Goal: Task Accomplishment & Management: Complete application form

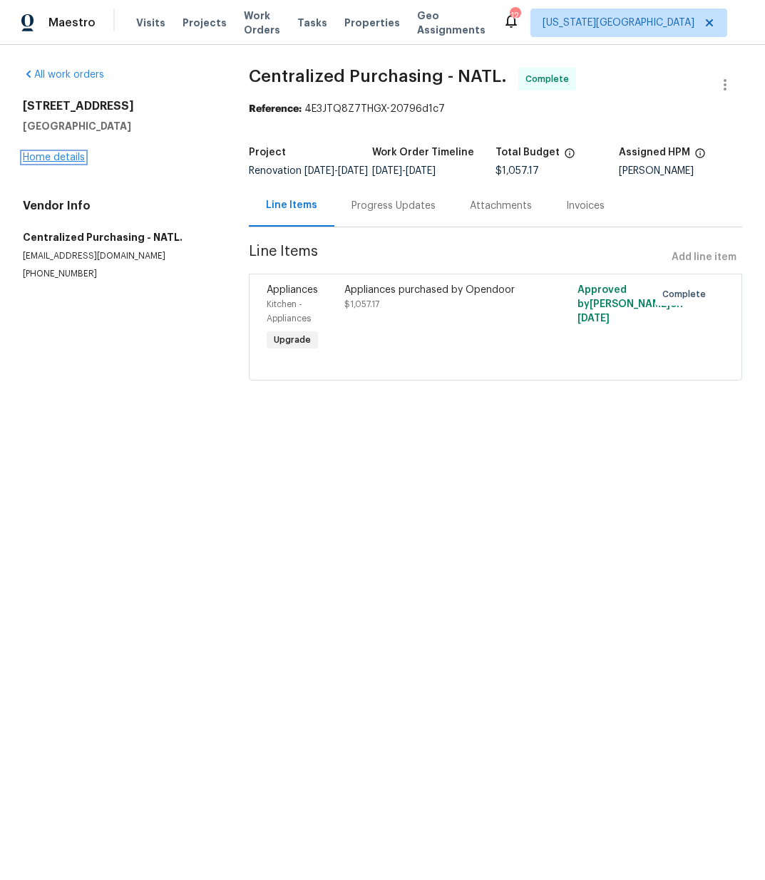
click at [56, 153] on link "Home details" at bounding box center [54, 157] width 62 height 10
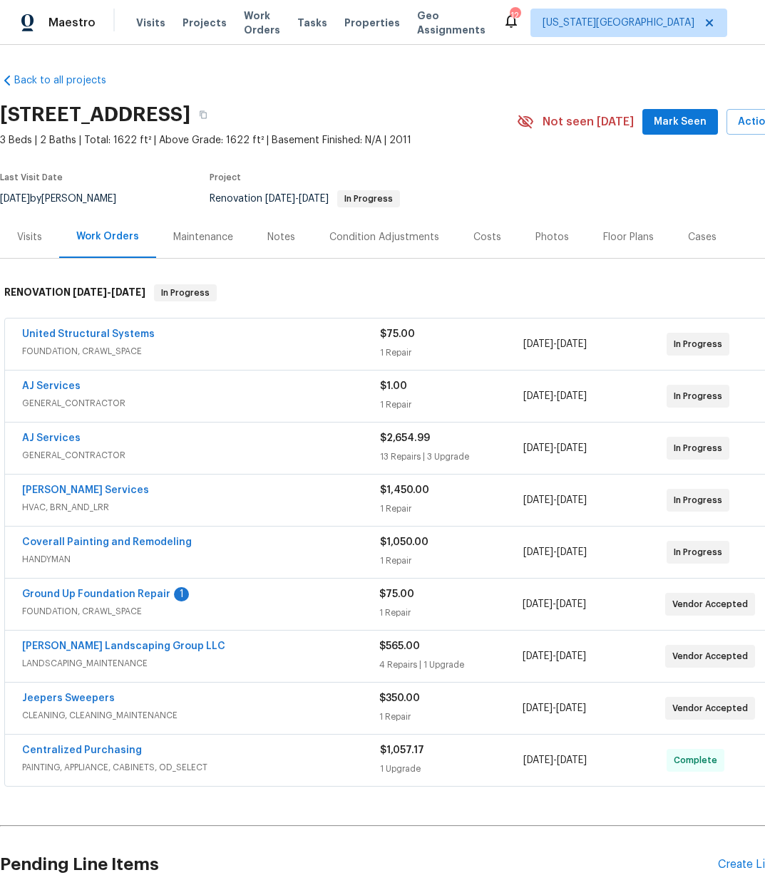
scroll to position [129, 0]
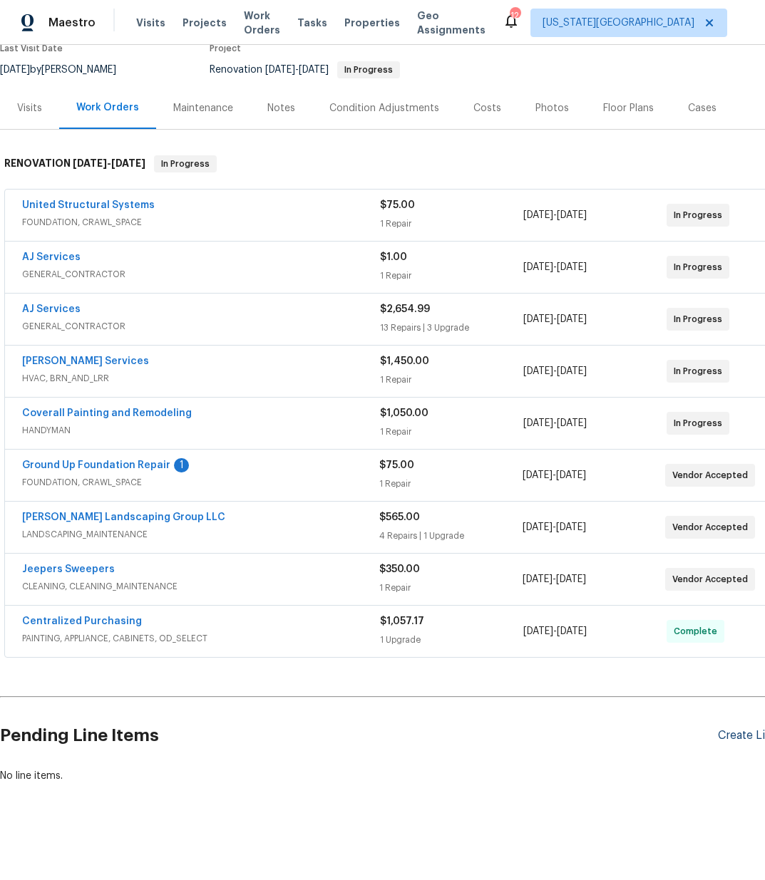
click at [720, 726] on div "Pending Line Items Create Line Item" at bounding box center [402, 736] width 805 height 66
click at [720, 735] on div "Create Line Item" at bounding box center [761, 736] width 88 height 14
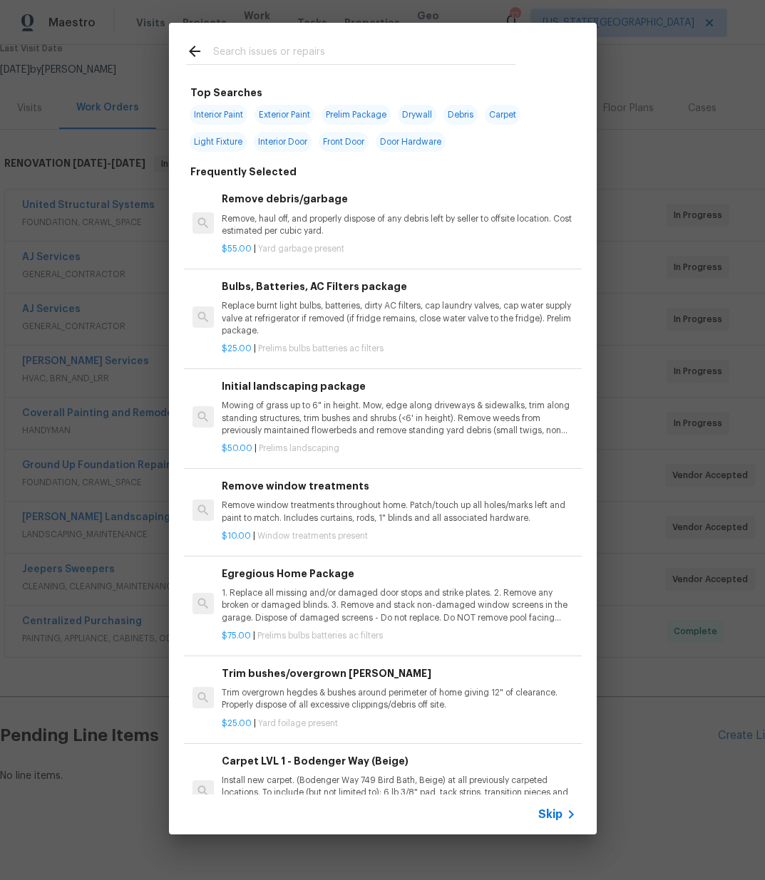
click at [414, 59] on input "text" at bounding box center [364, 53] width 302 height 21
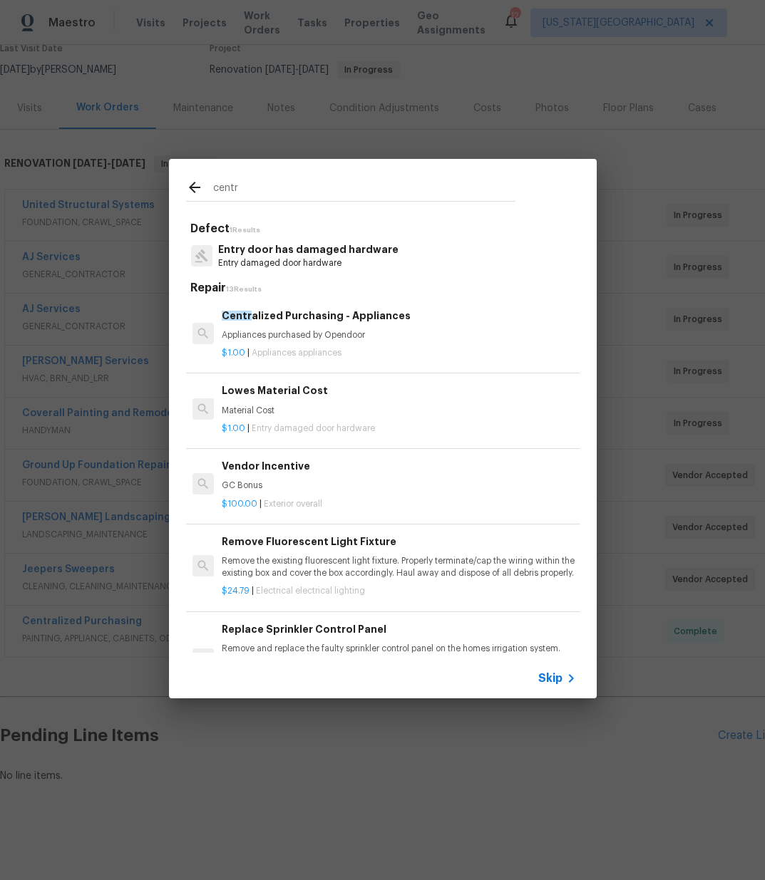
type input "centr"
click at [345, 314] on h6 "Centr alized Purchasing - Appliances" at bounding box center [398, 316] width 353 height 16
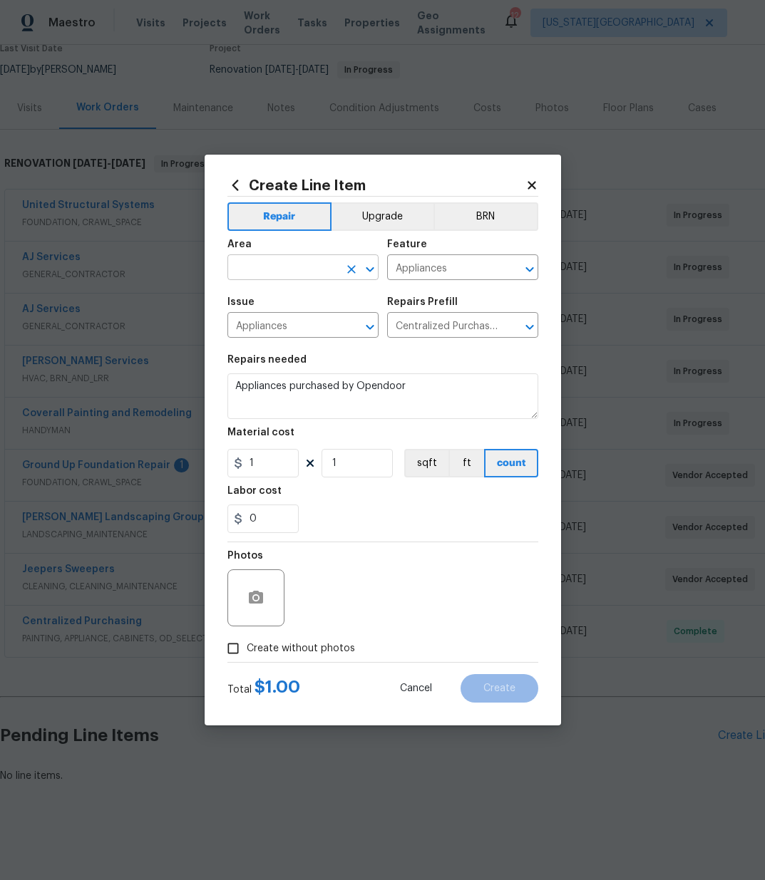
click at [306, 266] on input "text" at bounding box center [282, 269] width 111 height 22
drag, startPoint x: 325, startPoint y: 288, endPoint x: 318, endPoint y: 302, distance: 15.6
click at [324, 290] on li "Kitchen" at bounding box center [302, 301] width 151 height 24
type input "Kitchen"
drag, startPoint x: 259, startPoint y: 469, endPoint x: 186, endPoint y: 455, distance: 74.6
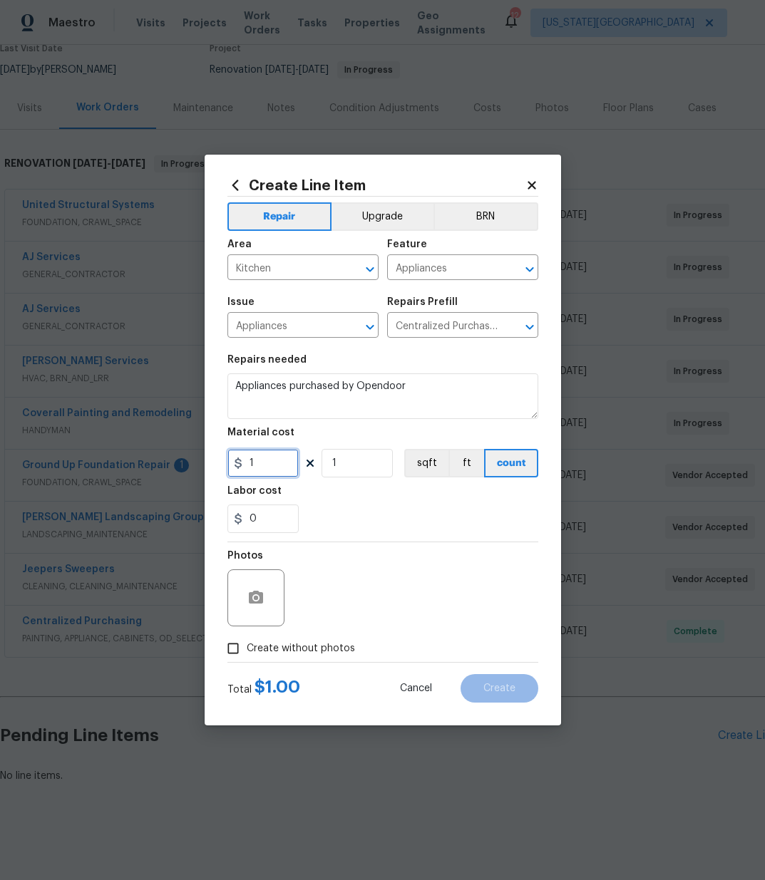
click at [186, 455] on div "Create Line Item Repair Upgrade BRN Area Kitchen ​ Feature Appliances ​ Issue A…" at bounding box center [382, 440] width 765 height 880
type input "321.5"
drag, startPoint x: 304, startPoint y: 651, endPoint x: 314, endPoint y: 637, distance: 17.8
click at [304, 651] on span "Create without photos" at bounding box center [301, 648] width 108 height 15
click at [247, 651] on input "Create without photos" at bounding box center [232, 648] width 27 height 27
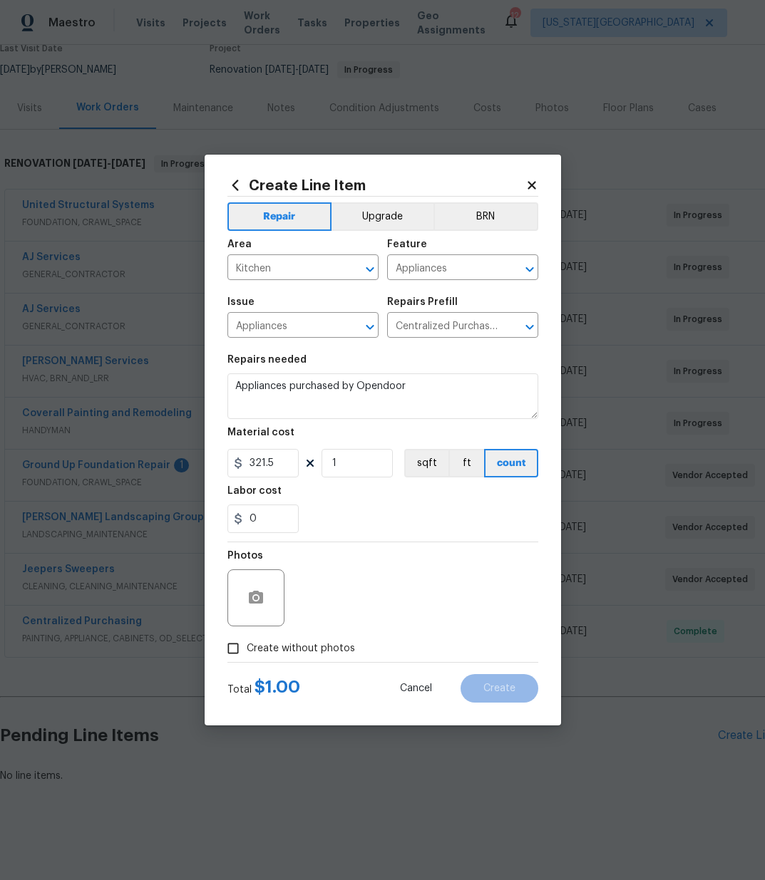
checkbox input "true"
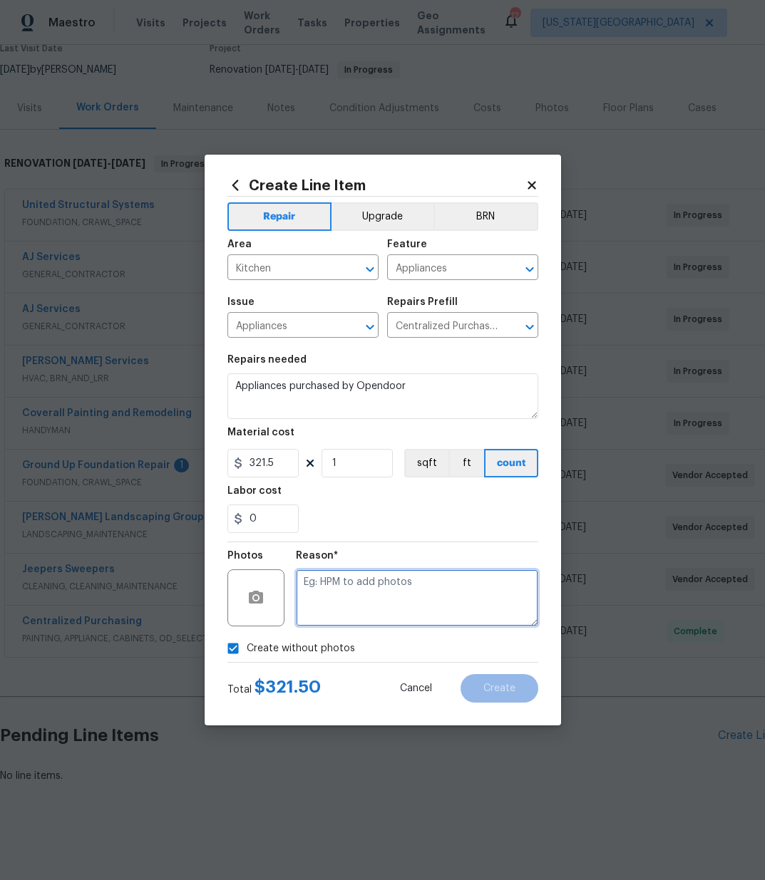
click at [328, 616] on textarea at bounding box center [417, 597] width 242 height 57
type textarea "N/A"
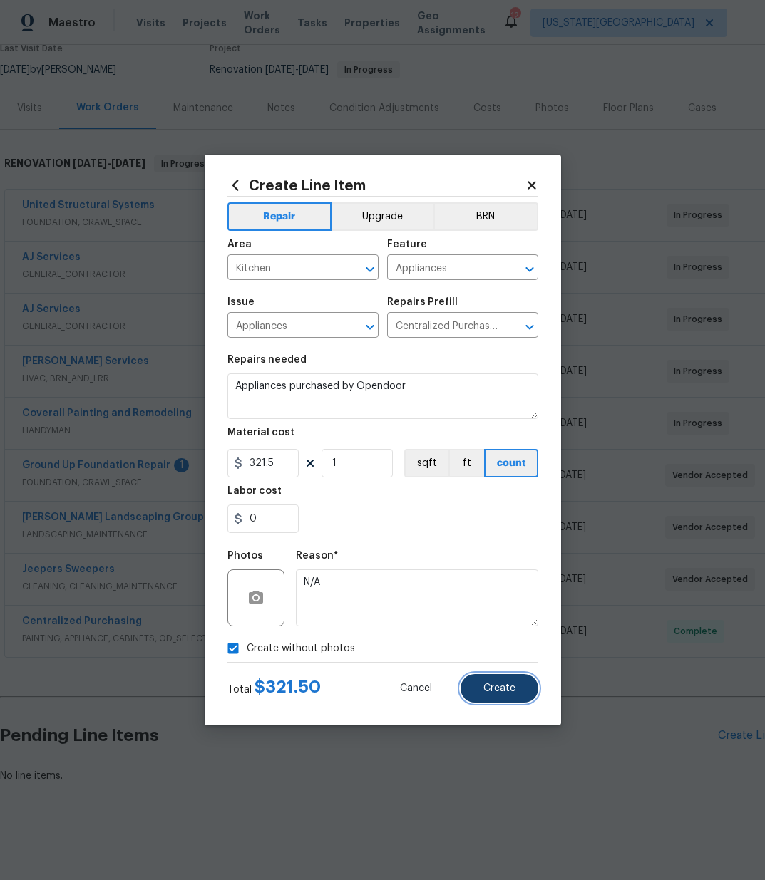
click at [507, 685] on span "Create" at bounding box center [499, 688] width 32 height 11
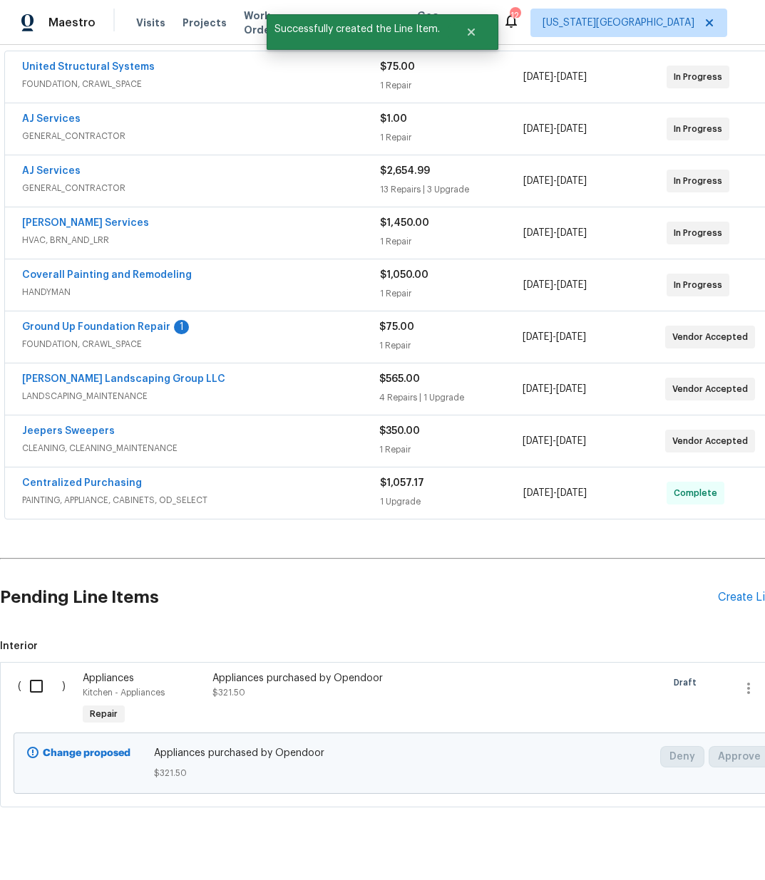
scroll to position [291, 0]
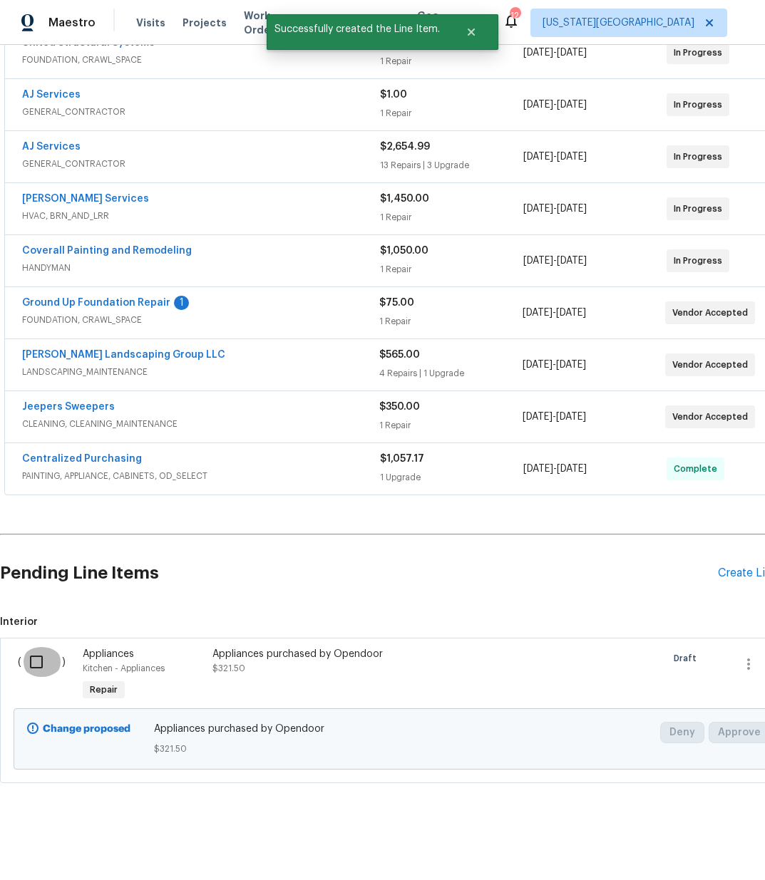
click at [34, 652] on input "checkbox" at bounding box center [41, 662] width 41 height 30
checkbox input "true"
click at [705, 841] on span "Create Work Order" at bounding box center [683, 845] width 95 height 18
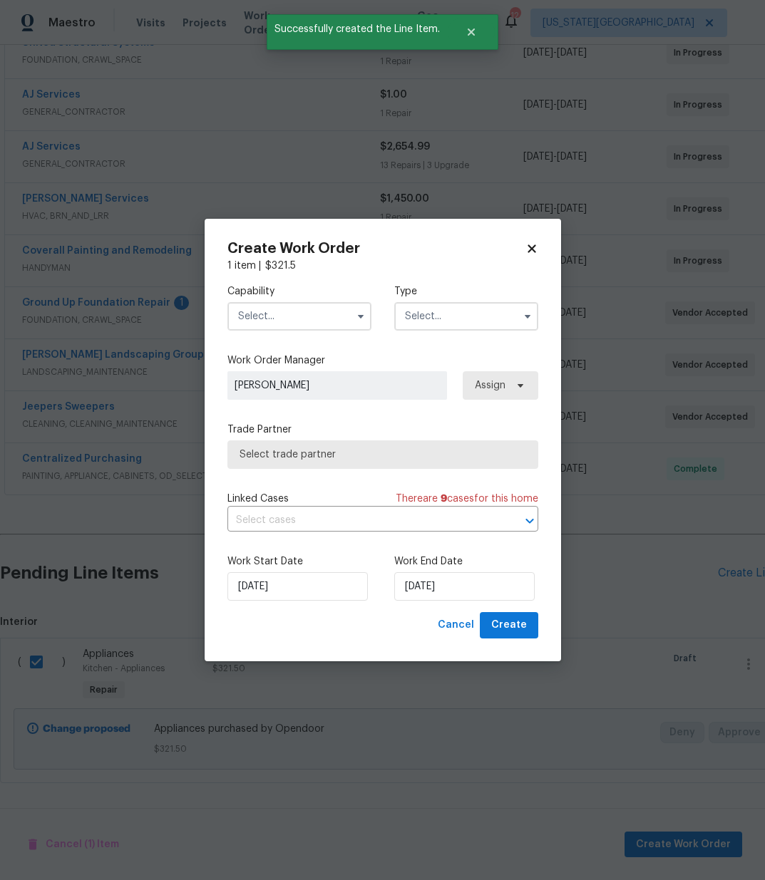
click at [285, 331] on div "Capability Type" at bounding box center [382, 307] width 311 height 69
click at [301, 316] on input "text" at bounding box center [299, 316] width 144 height 28
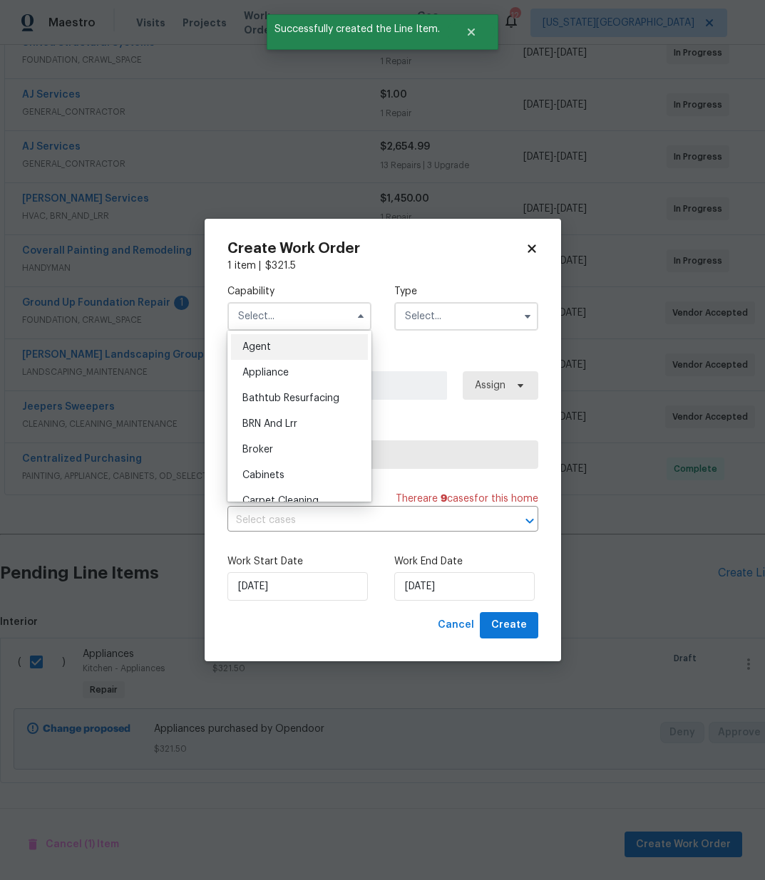
click at [294, 369] on div "Appliance" at bounding box center [299, 373] width 137 height 26
type input "Appliance"
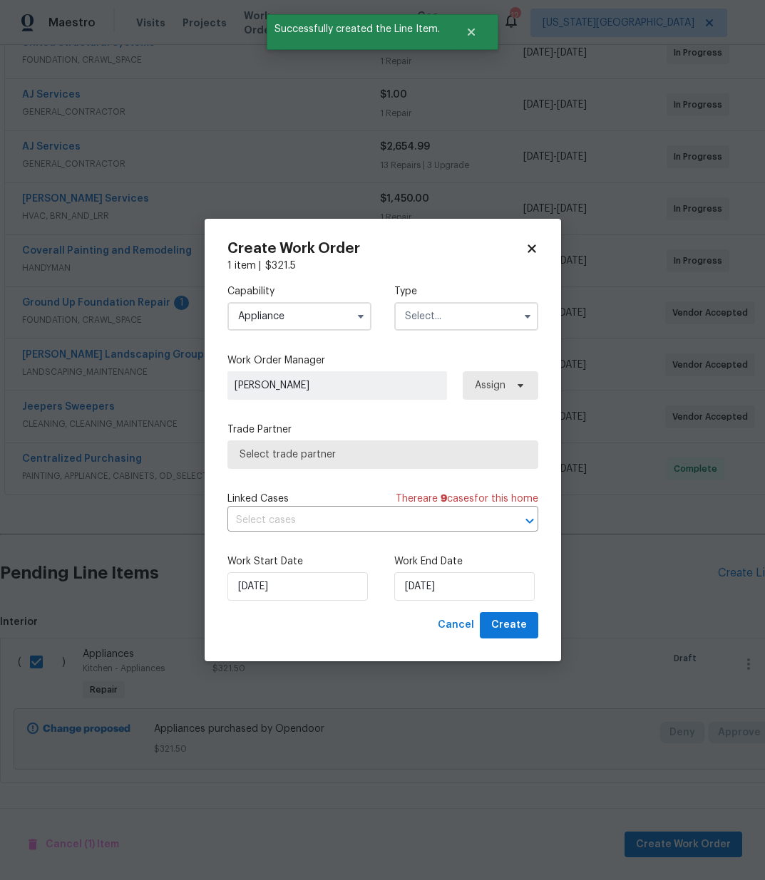
click at [418, 334] on div "Capability Appliance Agent Appliance Bathtub Resurfacing BRN And Lrr Broker Cab…" at bounding box center [382, 307] width 311 height 69
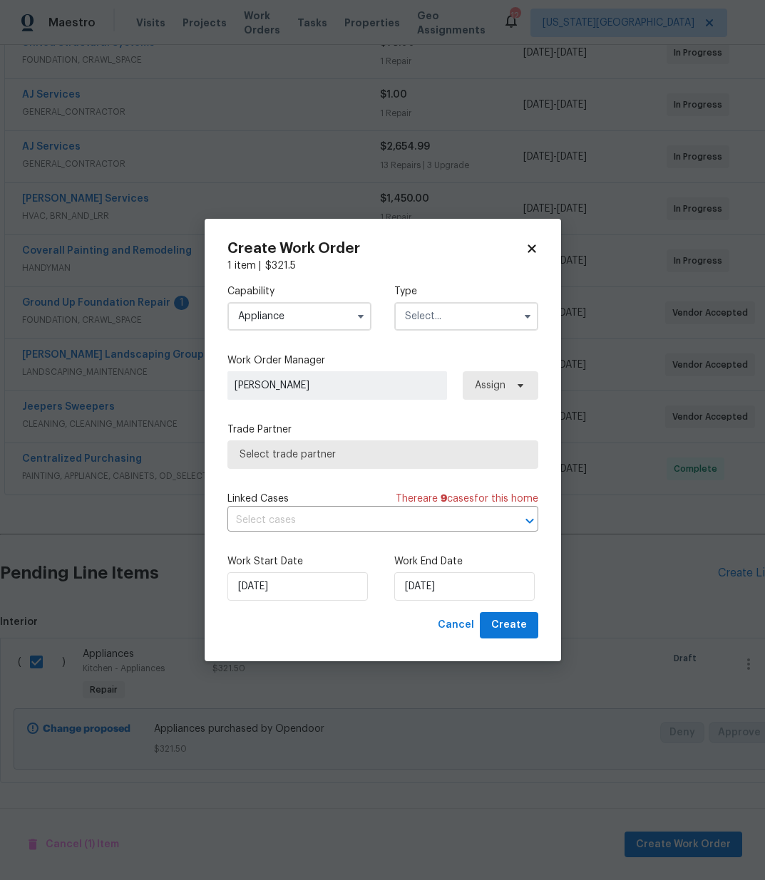
click at [437, 315] on input "text" at bounding box center [466, 316] width 144 height 28
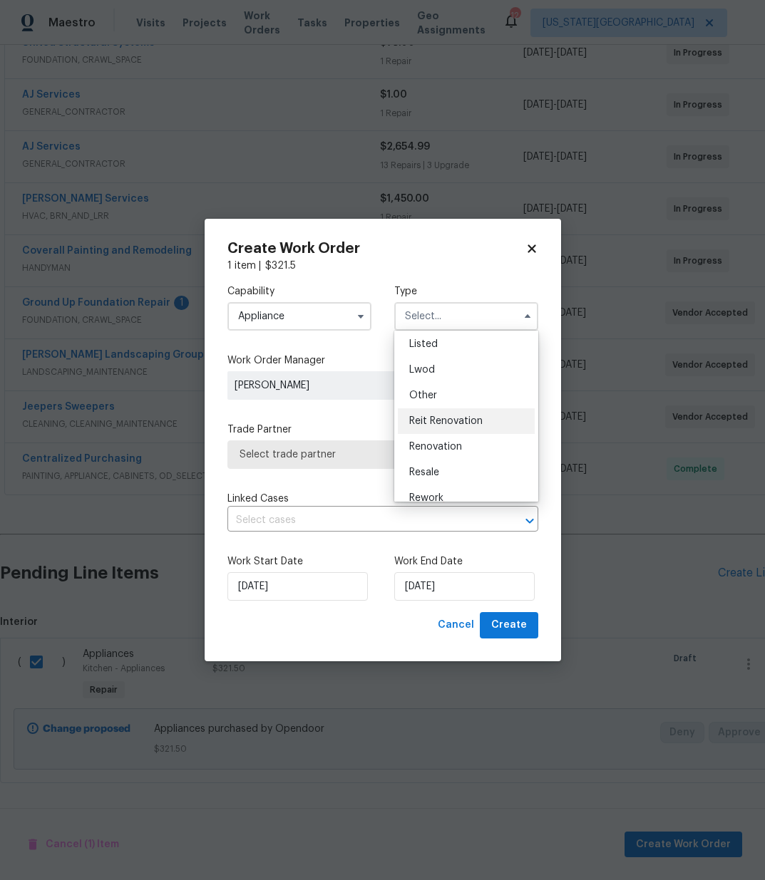
scroll to position [129, 0]
click at [465, 450] on div "Renovation" at bounding box center [466, 449] width 137 height 26
type input "Renovation"
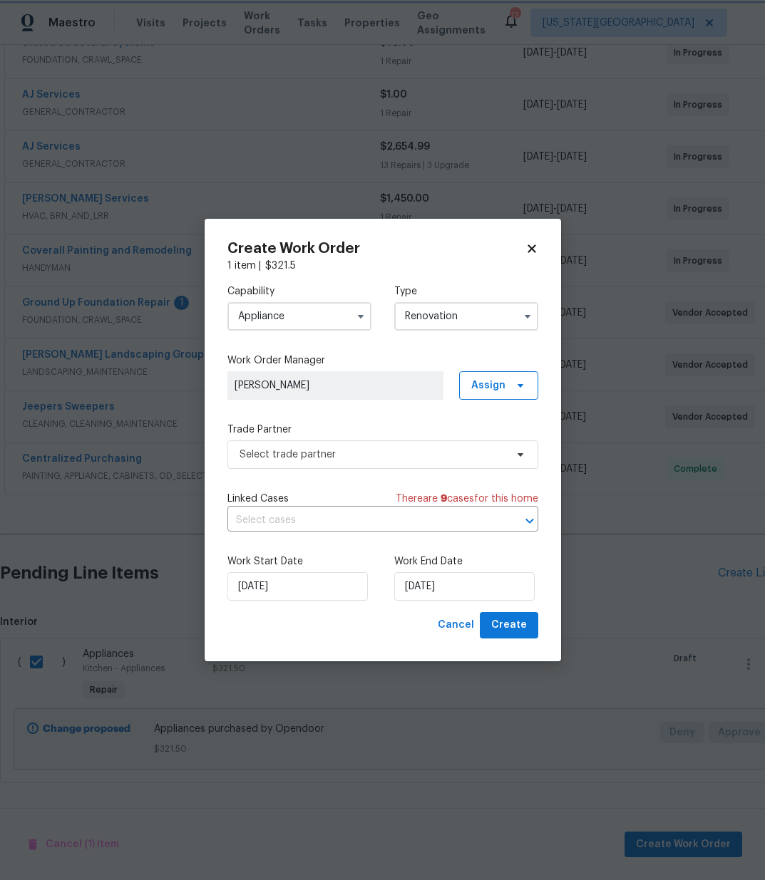
scroll to position [0, 0]
click at [487, 390] on span "Assign" at bounding box center [488, 385] width 34 height 14
drag, startPoint x: 477, startPoint y: 440, endPoint x: 474, endPoint y: 452, distance: 12.6
click at [477, 441] on div "Assign to me" at bounding box center [501, 446] width 62 height 14
click at [405, 451] on span "Select trade partner" at bounding box center [372, 454] width 266 height 14
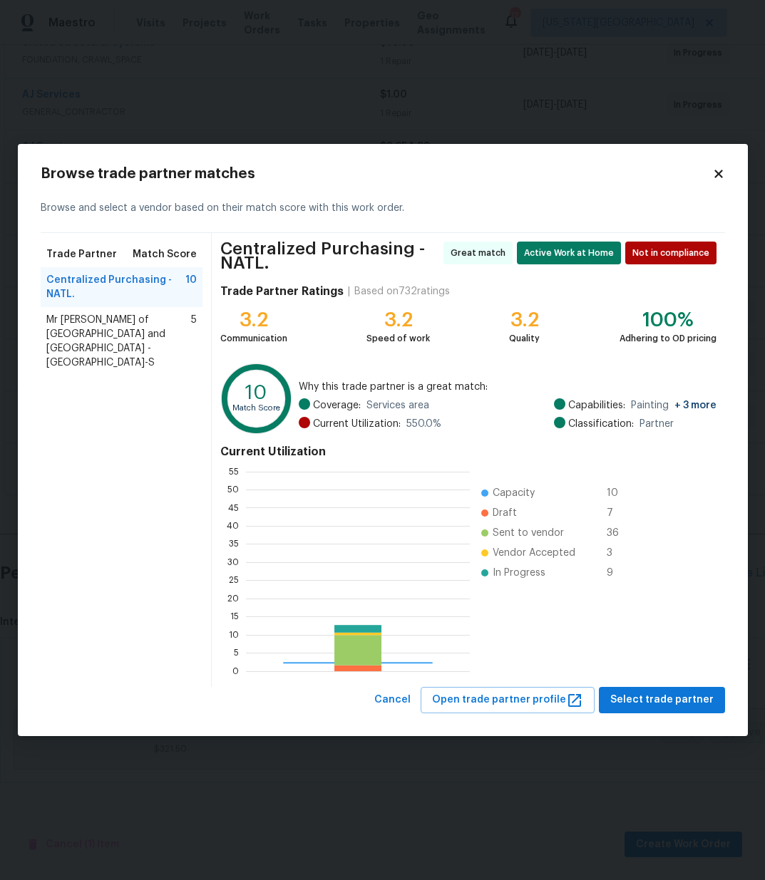
scroll to position [199, 224]
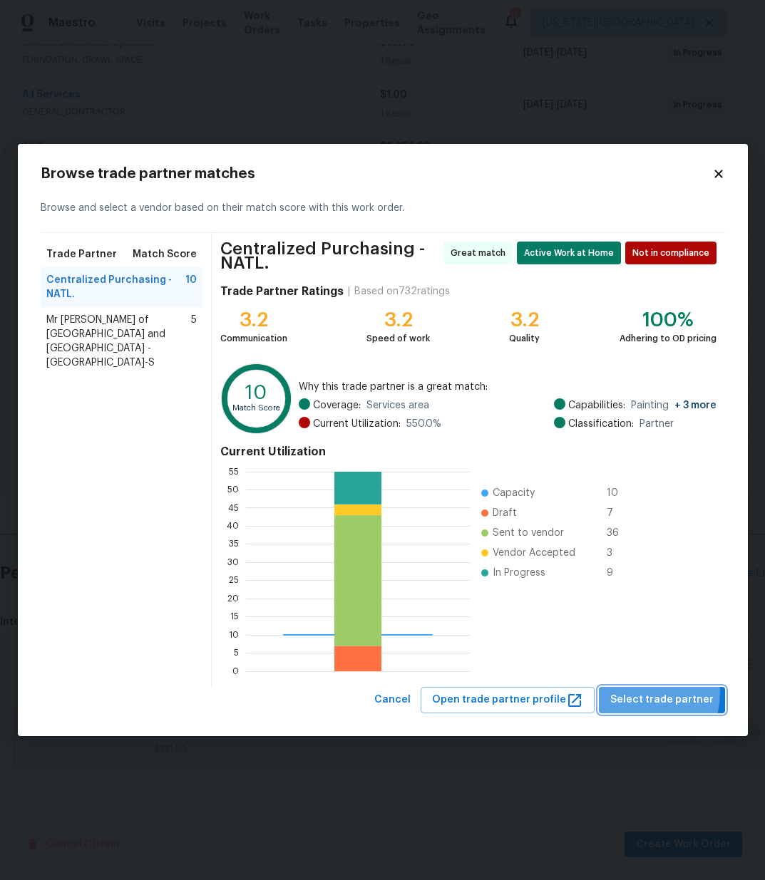
click at [626, 691] on span "Select trade partner" at bounding box center [661, 700] width 103 height 18
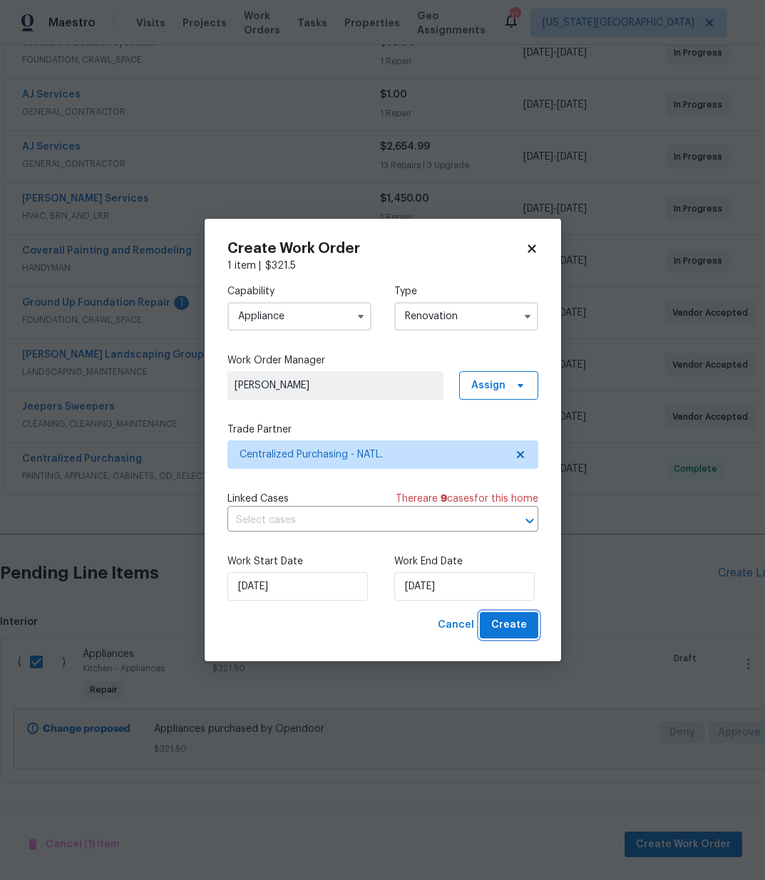
click at [517, 623] on span "Create" at bounding box center [509, 625] width 36 height 18
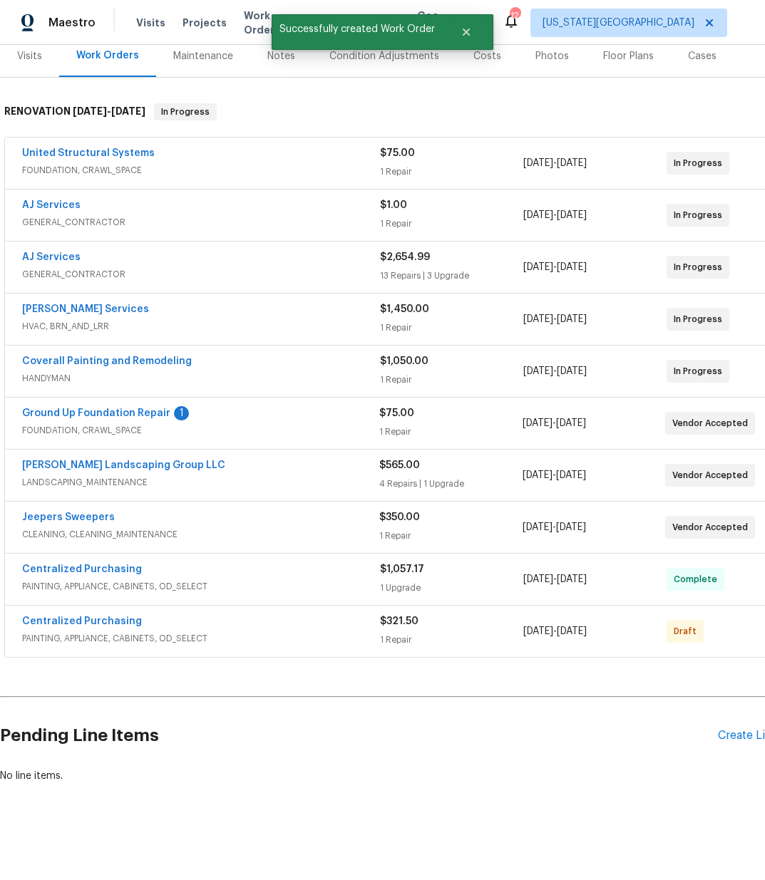
scroll to position [181, 41]
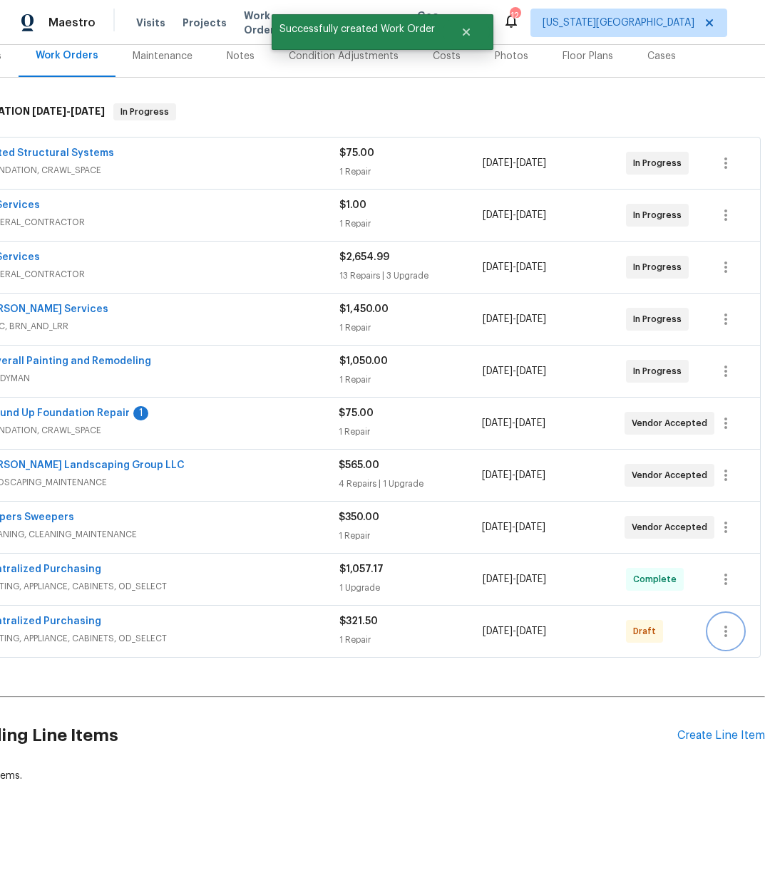
click at [723, 629] on icon "button" at bounding box center [725, 631] width 17 height 17
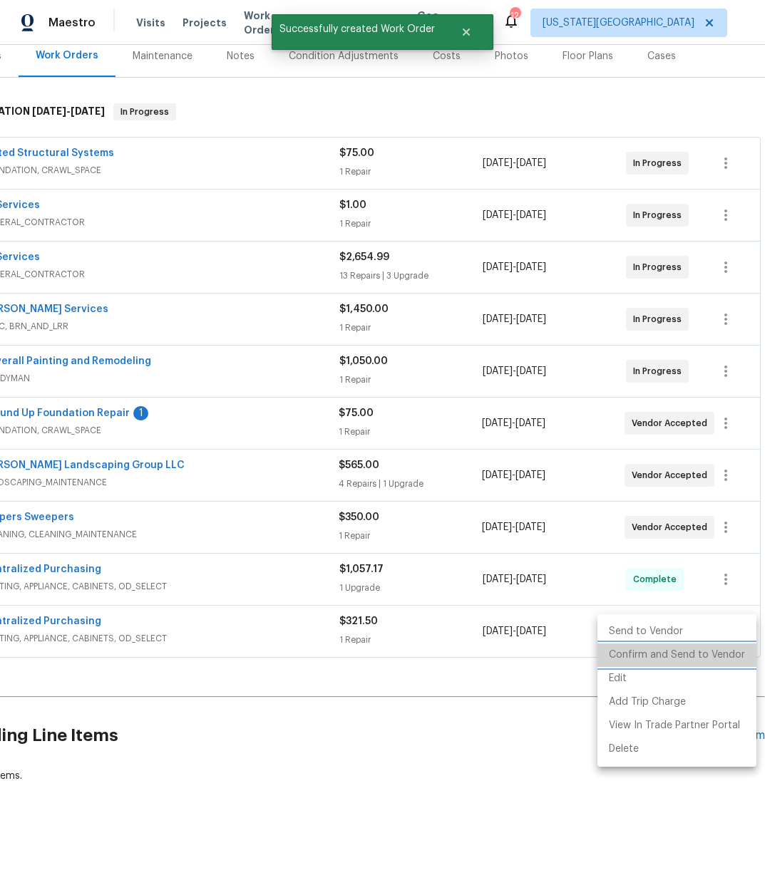
click at [688, 658] on li "Confirm and Send to Vendor" at bounding box center [676, 655] width 159 height 24
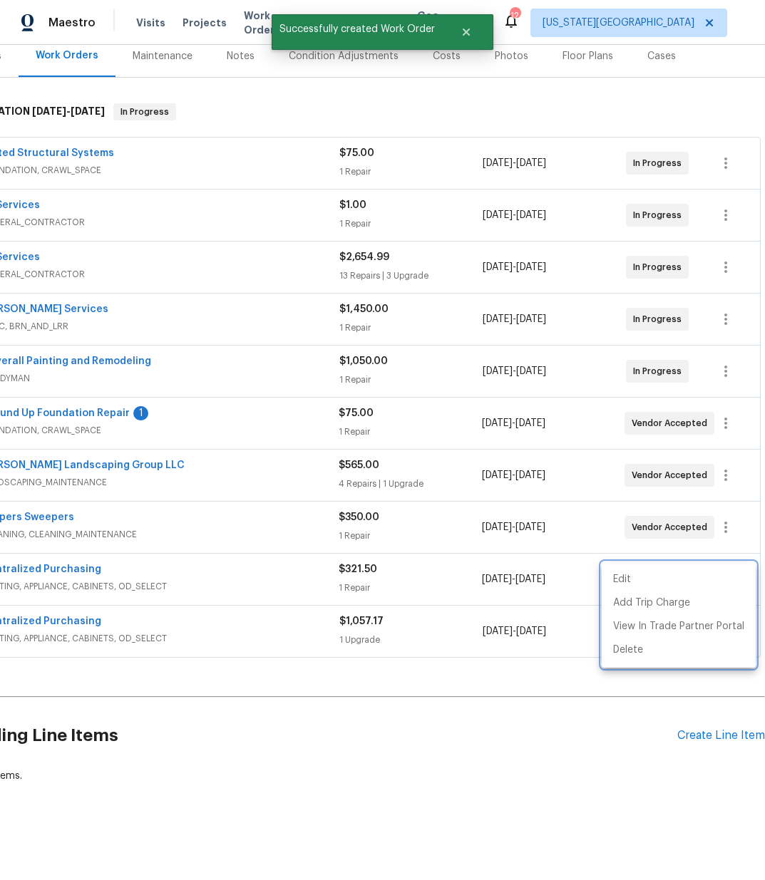
drag, startPoint x: 247, startPoint y: 611, endPoint x: 226, endPoint y: 613, distance: 21.6
click at [244, 611] on div at bounding box center [382, 440] width 765 height 880
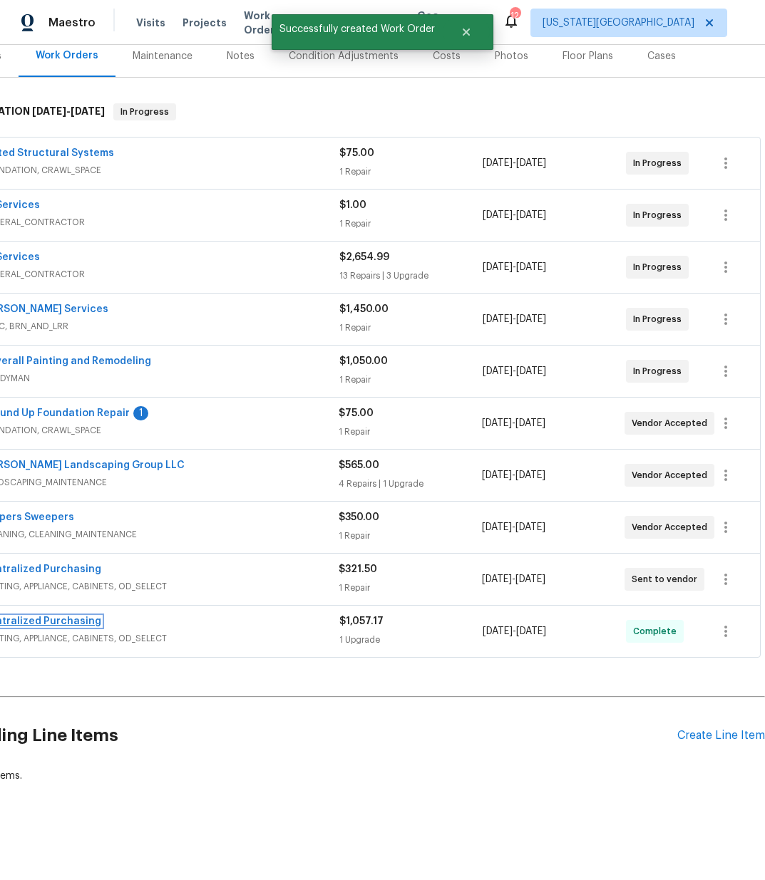
click at [43, 623] on link "Centralized Purchasing" at bounding box center [41, 621] width 120 height 10
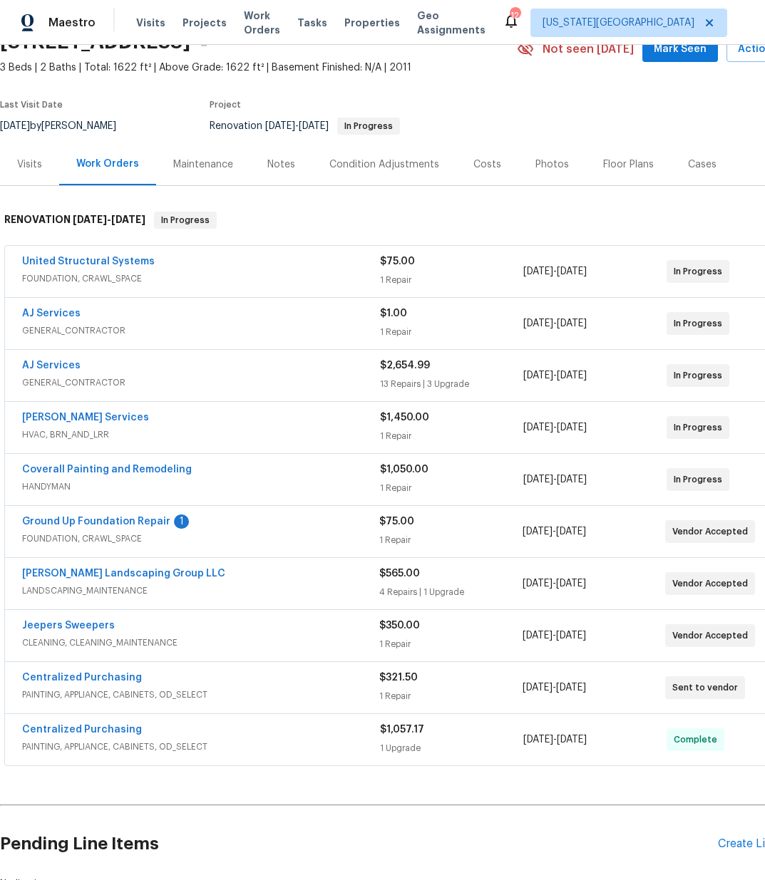
scroll to position [128, 0]
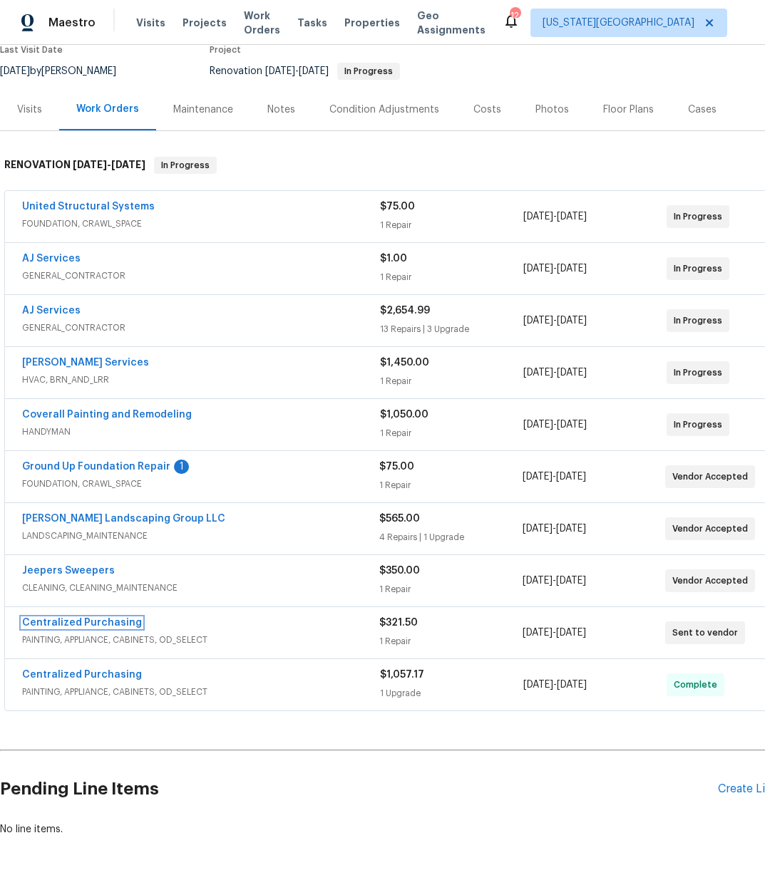
click at [108, 625] on link "Centralized Purchasing" at bounding box center [82, 623] width 120 height 10
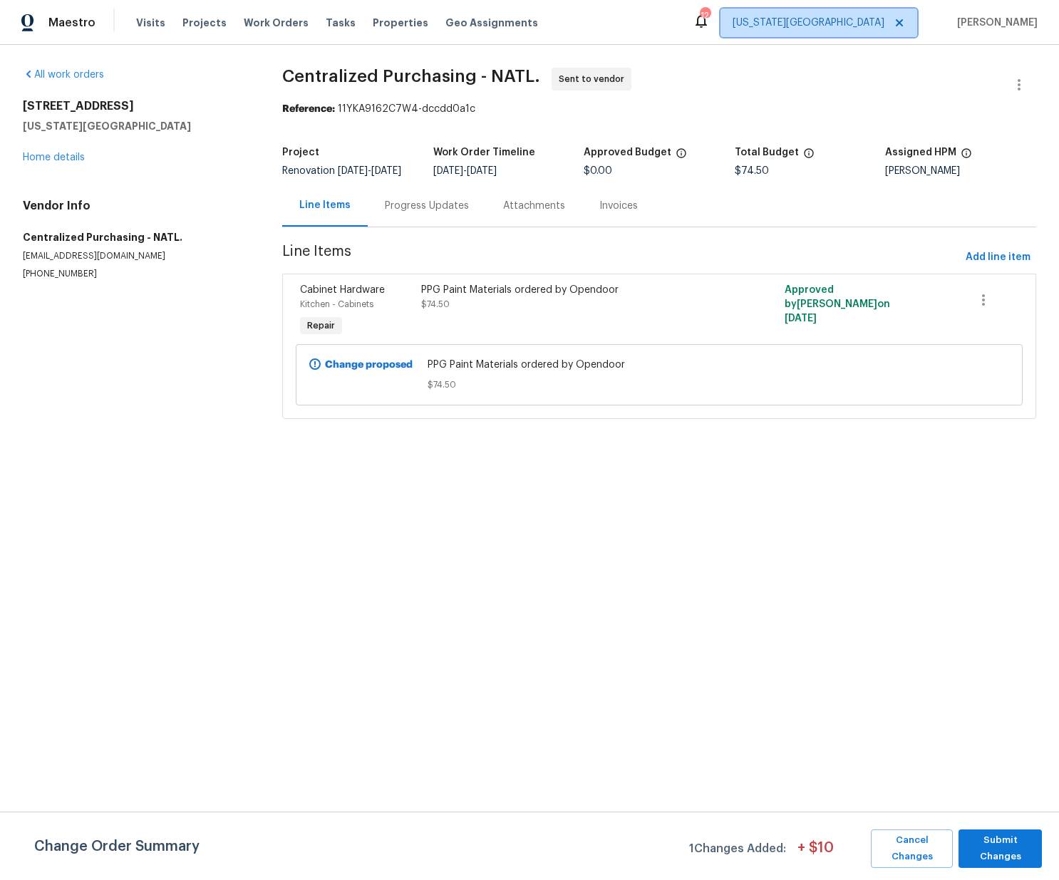
click at [870, 16] on span "Kansas City" at bounding box center [808, 23] width 152 height 14
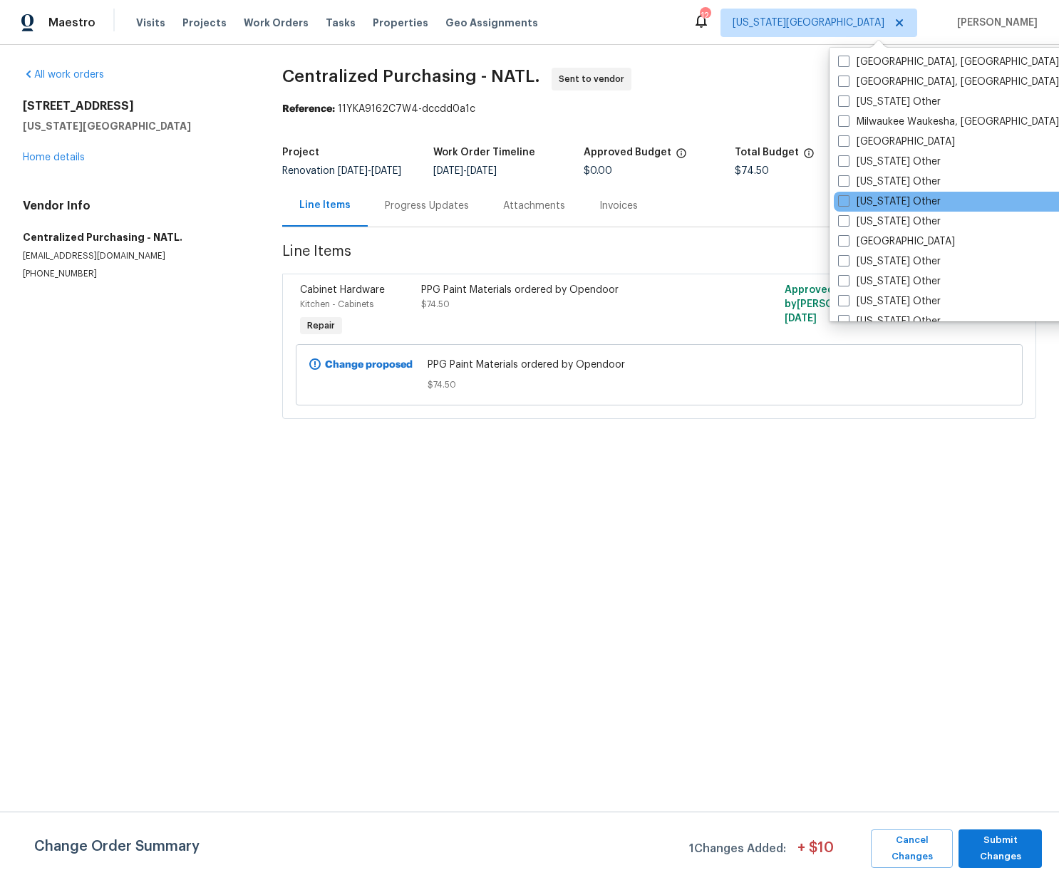
scroll to position [1141, 0]
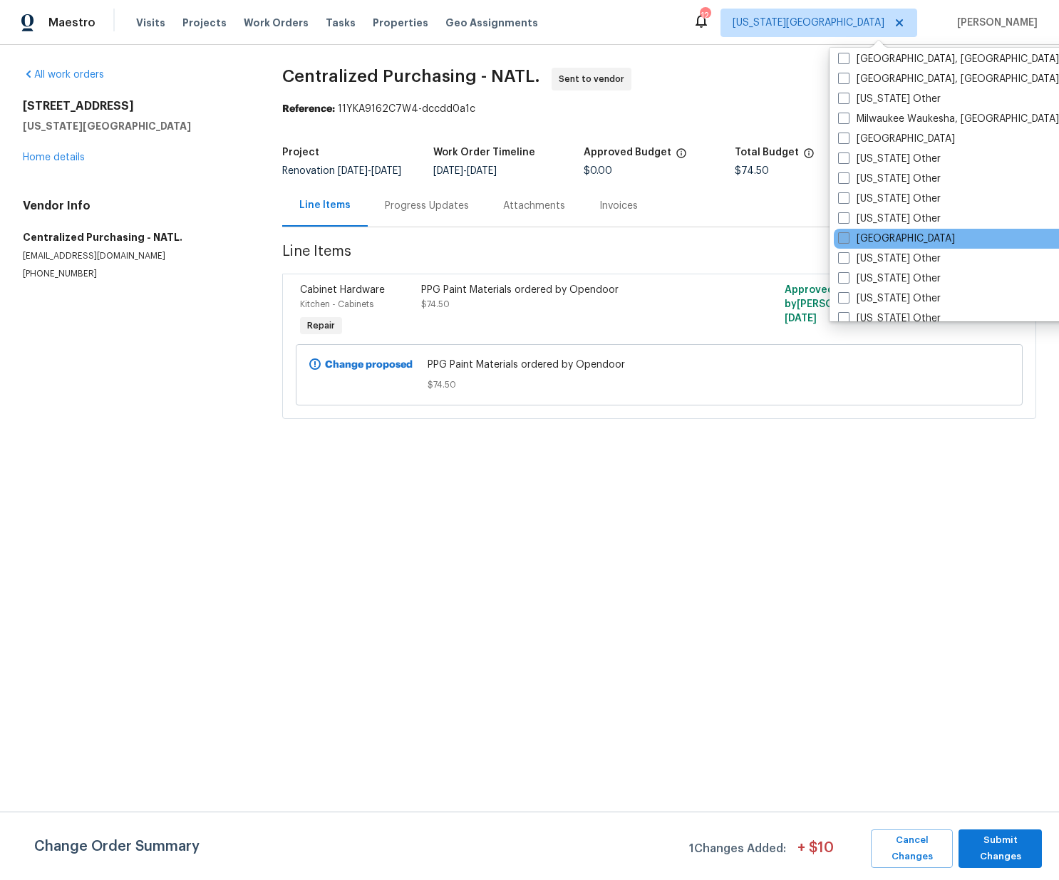
click at [875, 234] on label "[GEOGRAPHIC_DATA]" at bounding box center [896, 239] width 117 height 14
click at [847, 234] on input "[GEOGRAPHIC_DATA]" at bounding box center [842, 236] width 9 height 9
checkbox input "true"
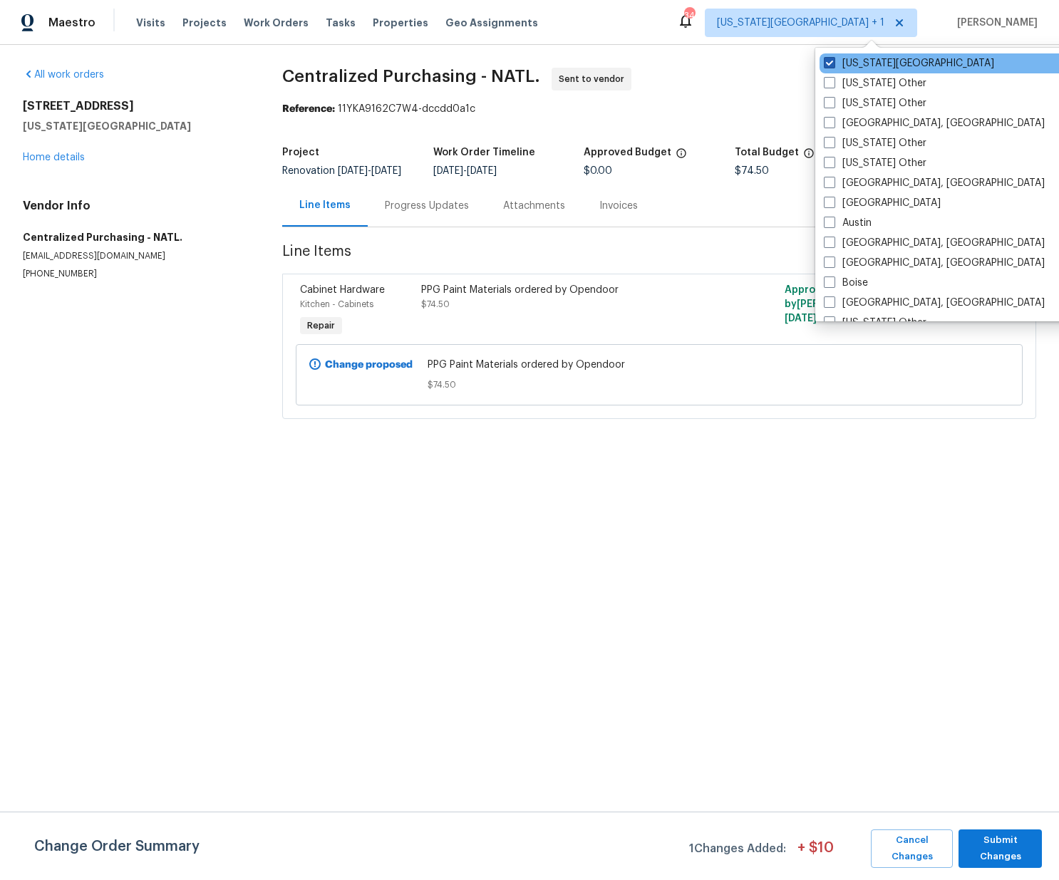
click at [864, 61] on label "Kansas City" at bounding box center [909, 63] width 170 height 14
click at [833, 61] on input "Kansas City" at bounding box center [828, 60] width 9 height 9
checkbox input "false"
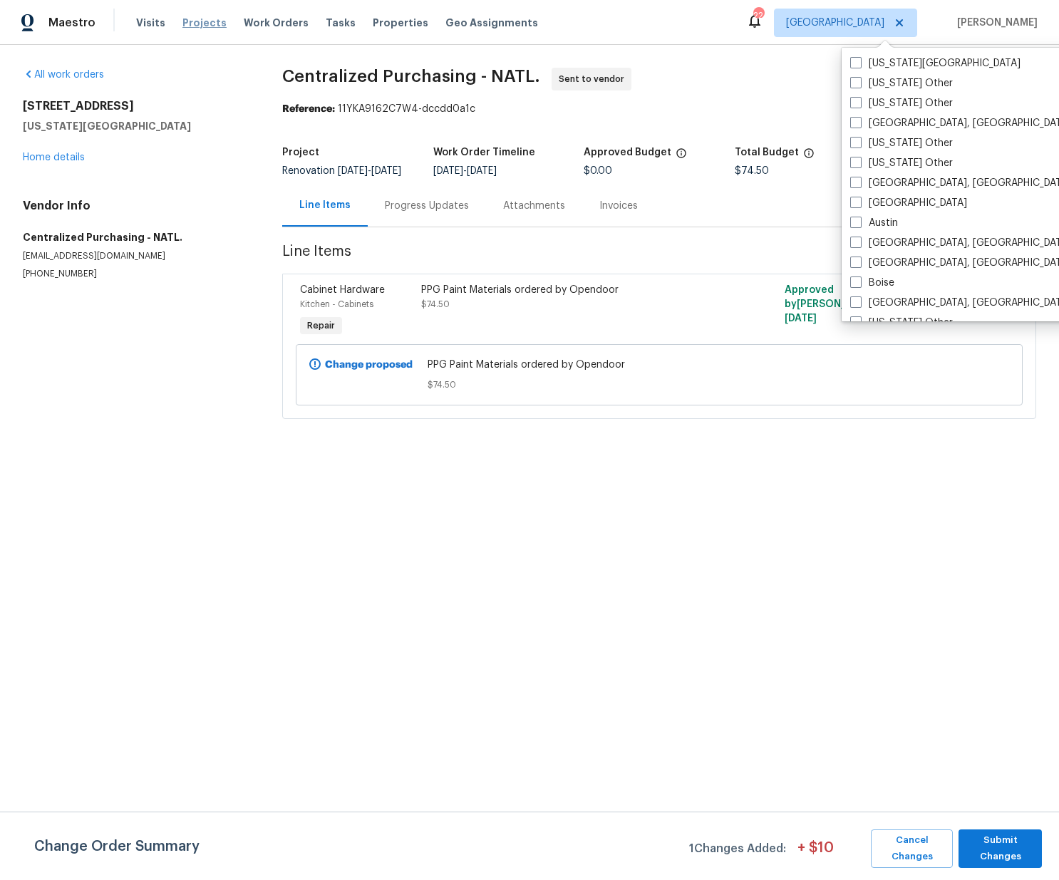
click at [192, 19] on span "Projects" at bounding box center [204, 23] width 44 height 14
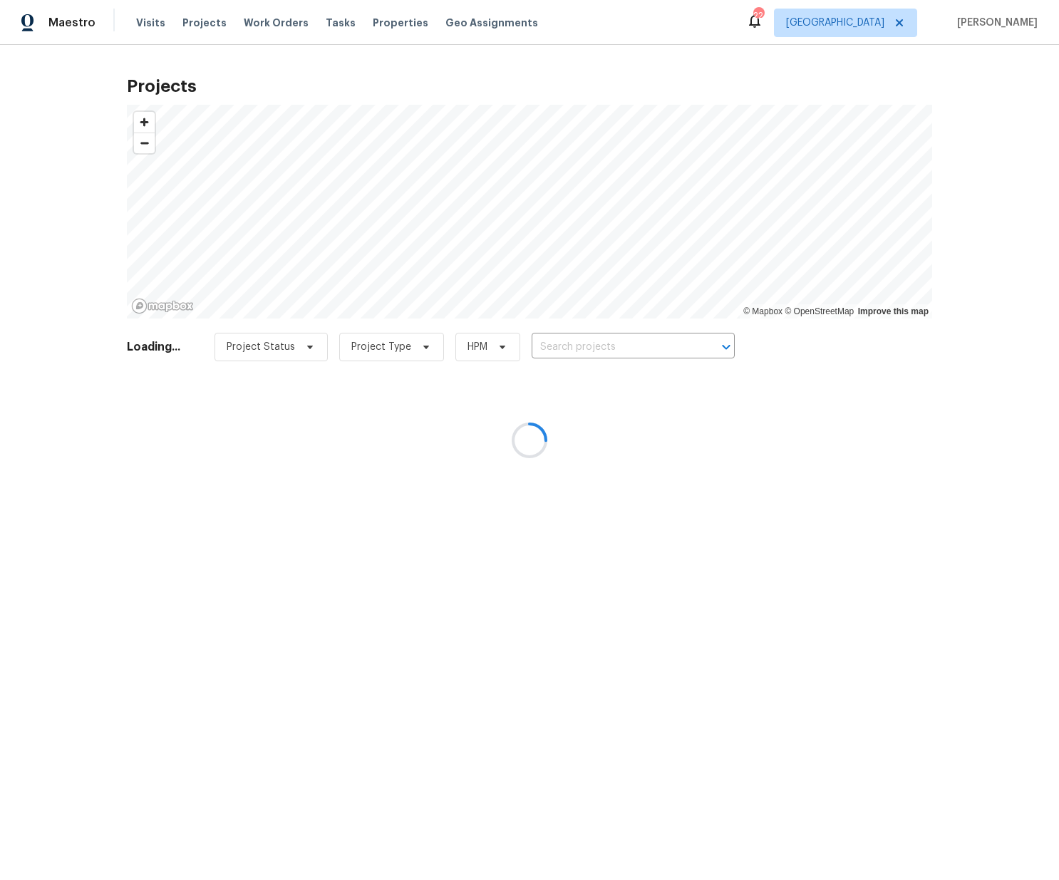
click at [602, 342] on div at bounding box center [529, 440] width 1059 height 880
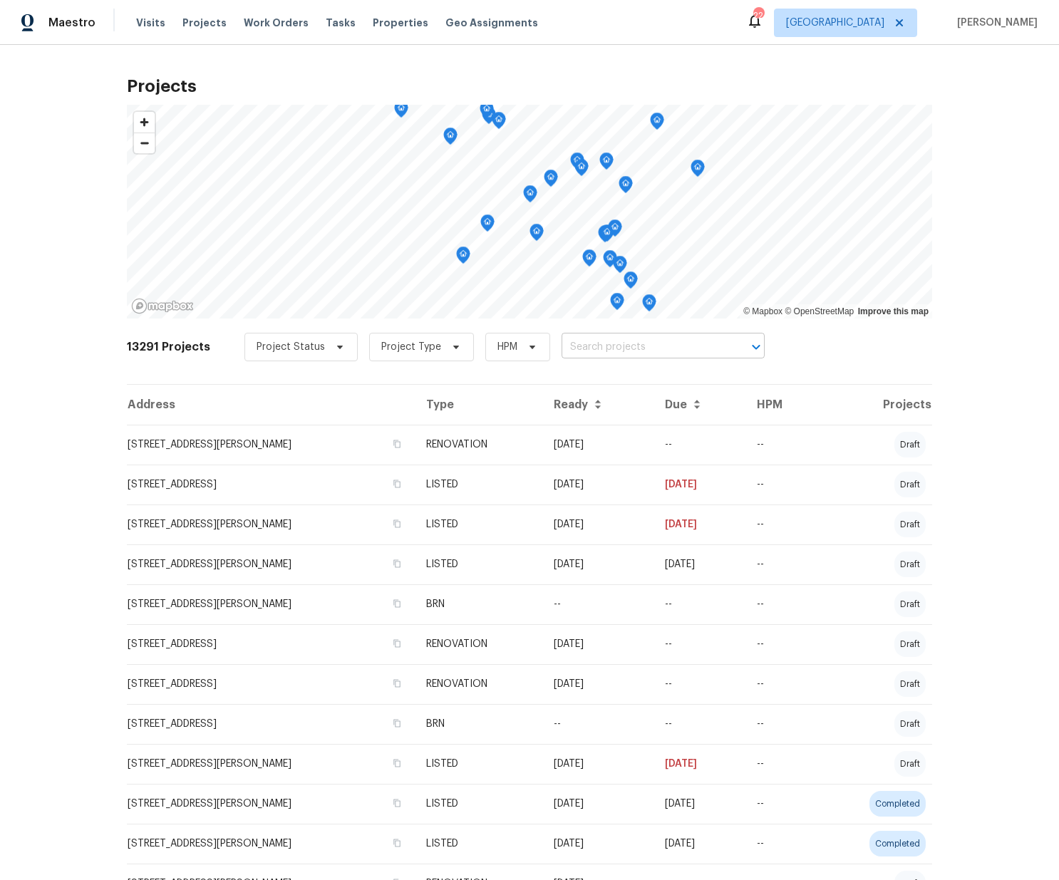
click at [605, 349] on input "text" at bounding box center [642, 347] width 163 height 22
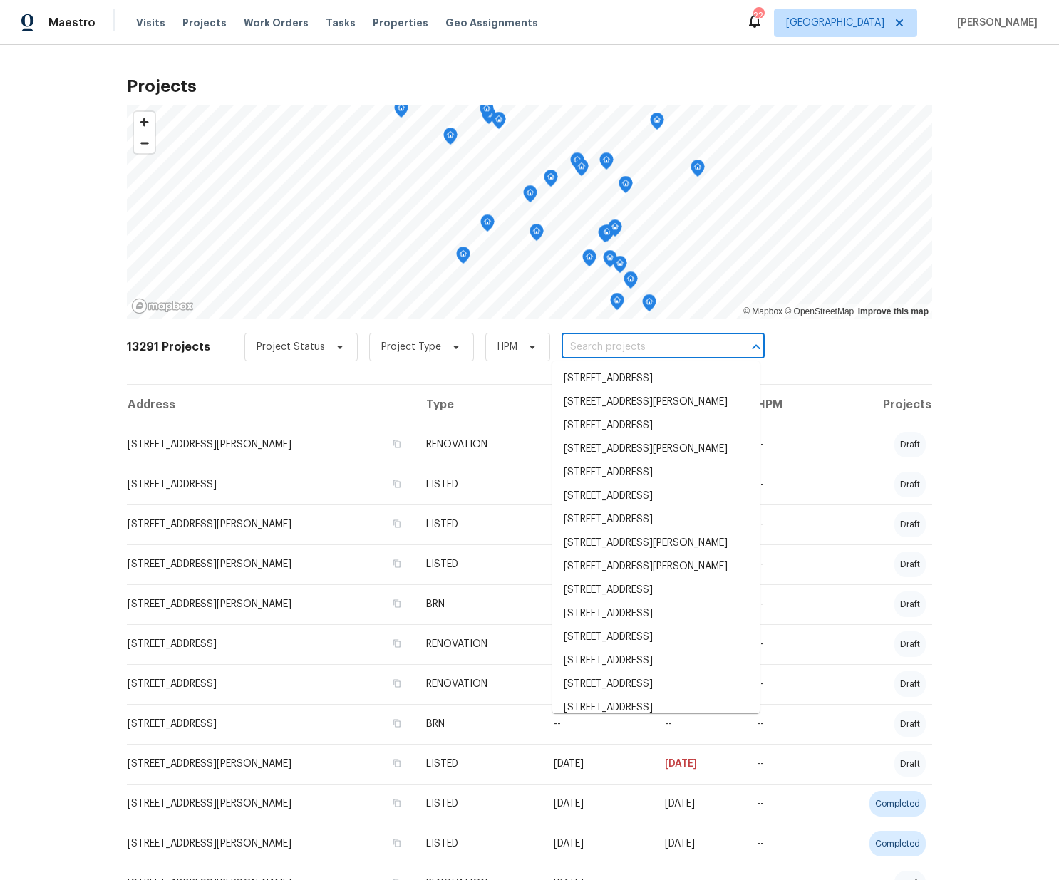
paste input "[STREET_ADDRESS]"
type input "[STREET_ADDRESS]"
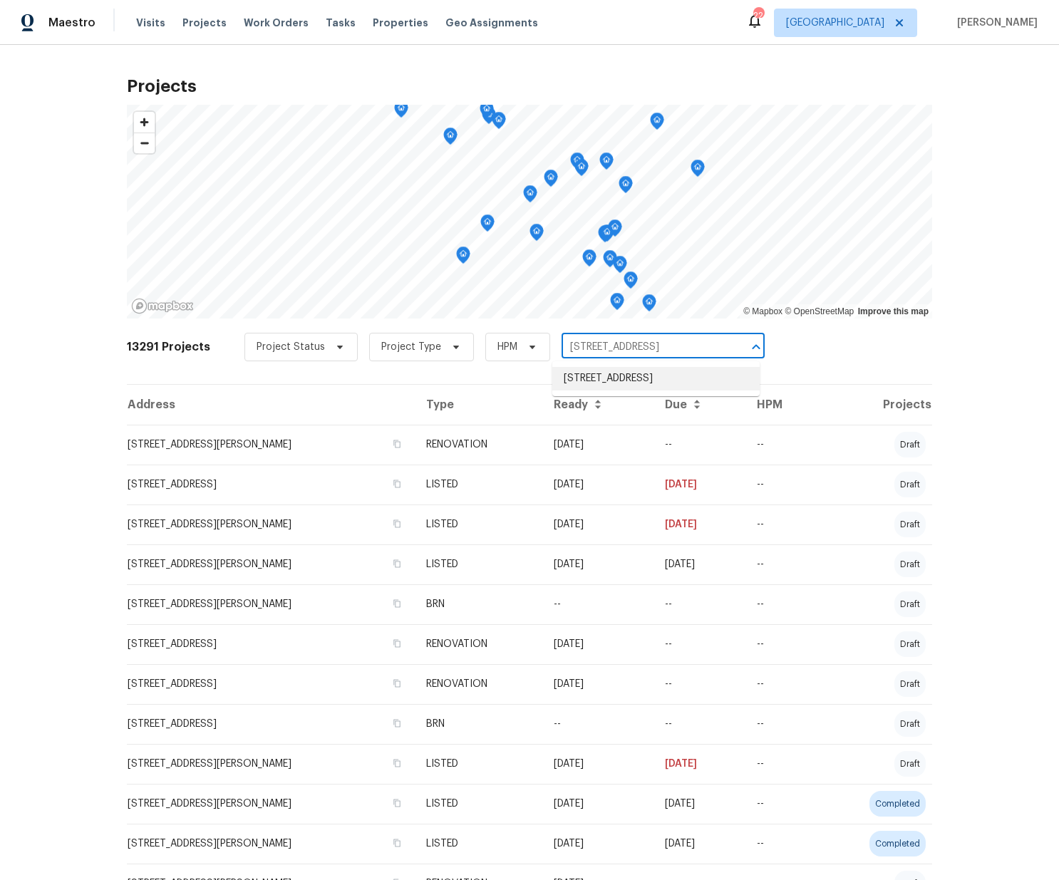
click at [606, 388] on li "[STREET_ADDRESS]" at bounding box center [655, 379] width 207 height 24
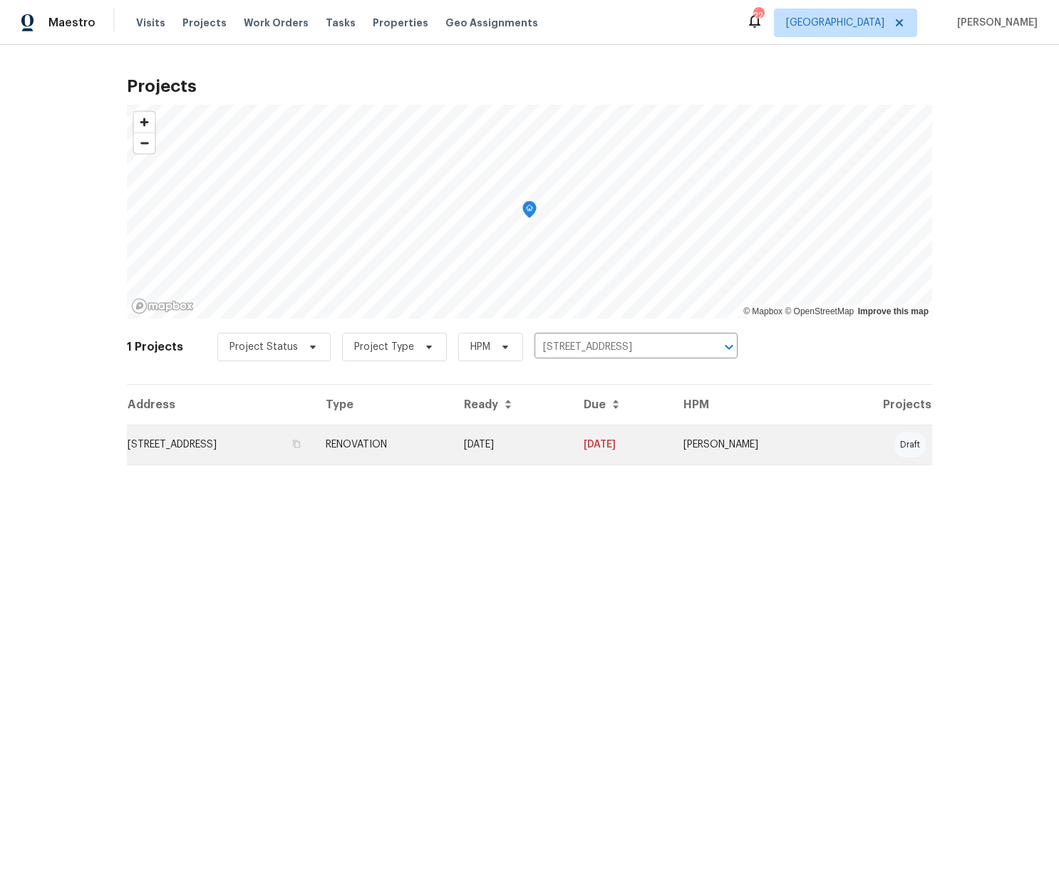
click at [304, 445] on td "[STREET_ADDRESS]" at bounding box center [220, 445] width 187 height 40
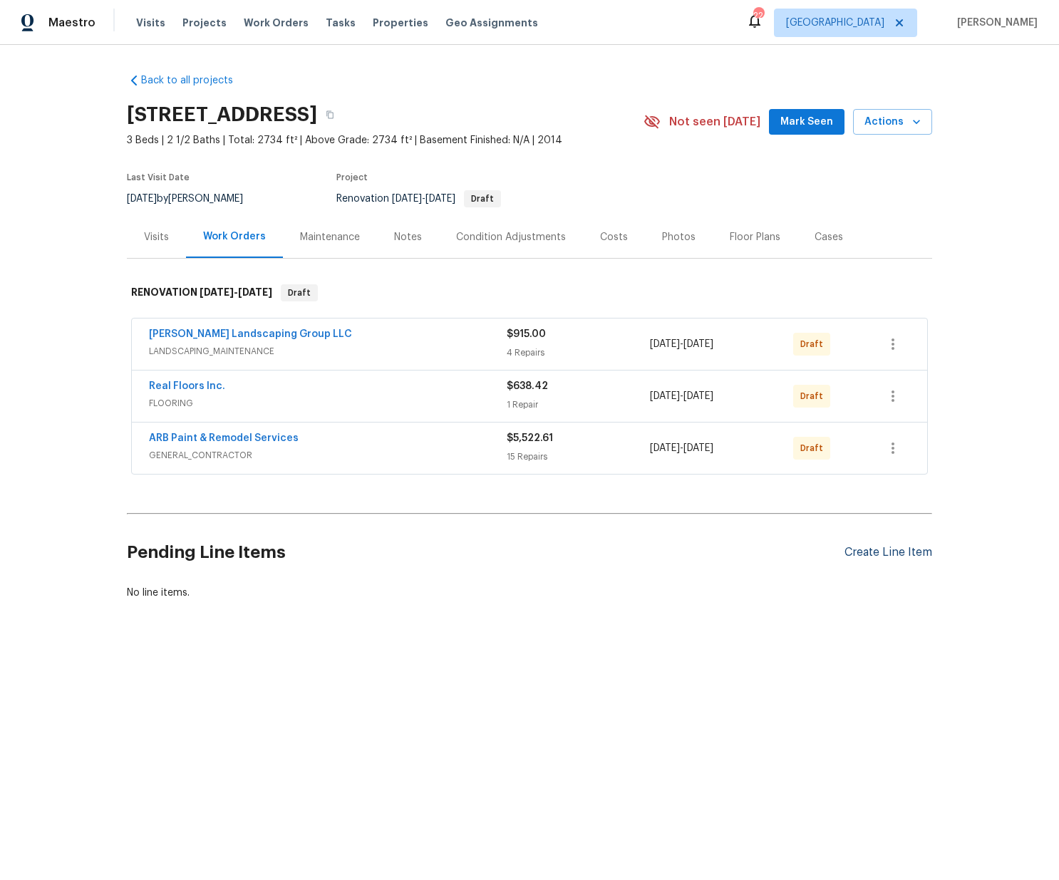
click at [855, 552] on div "Create Line Item" at bounding box center [888, 553] width 88 height 14
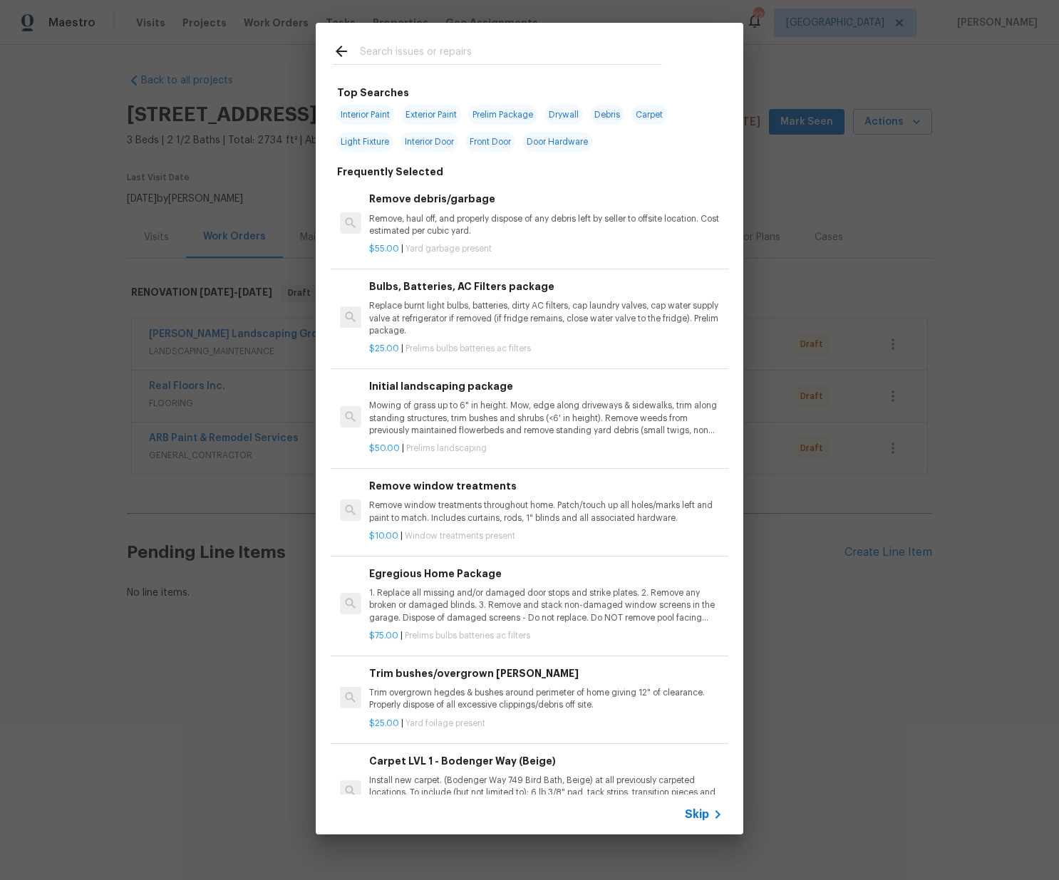
click at [559, 46] on input "text" at bounding box center [511, 53] width 302 height 21
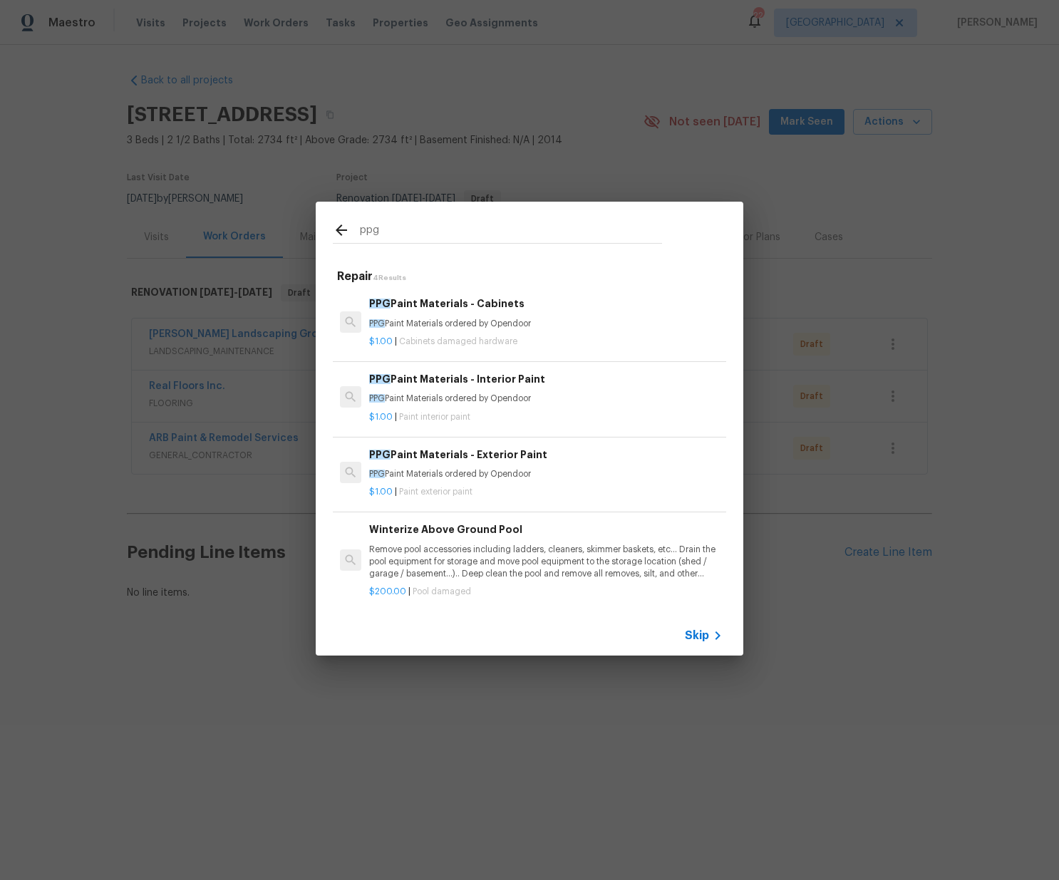
type input "ppg"
click at [440, 397] on p "PPG Paint Materials ordered by Opendoor" at bounding box center [545, 399] width 353 height 12
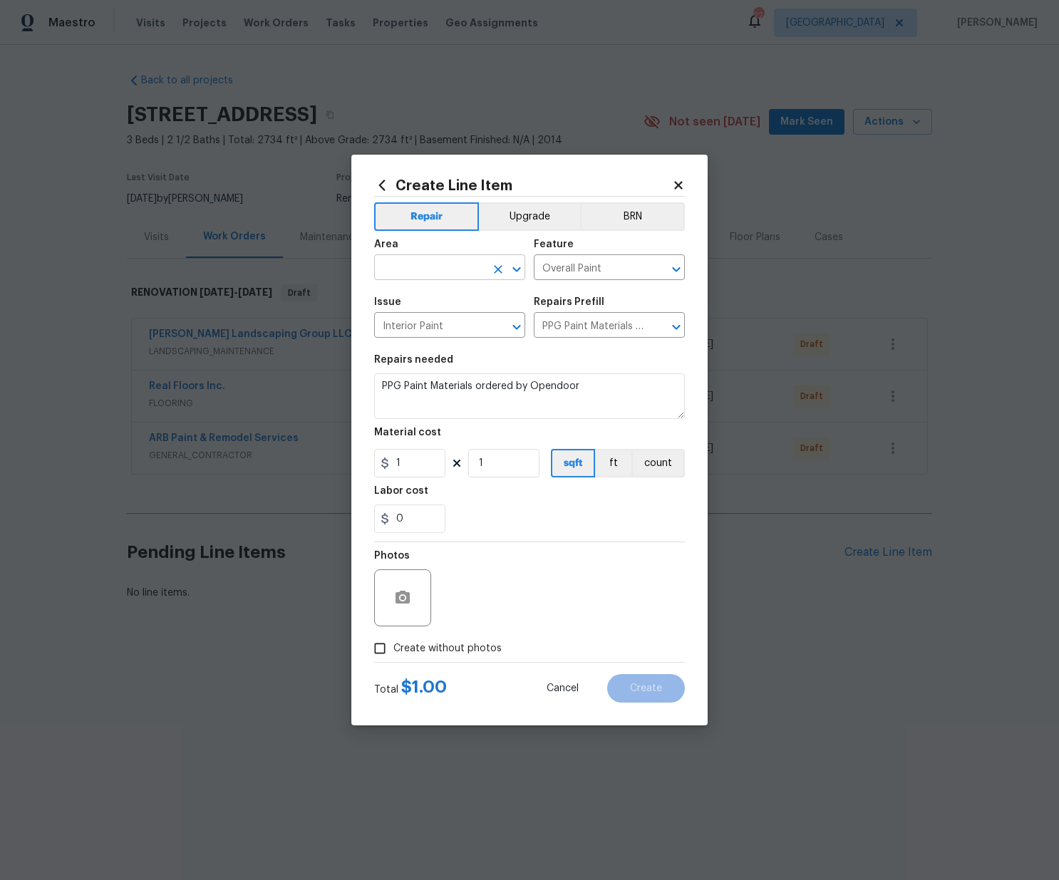
click at [456, 265] on input "text" at bounding box center [429, 269] width 111 height 22
click at [419, 324] on li "Interior Overall" at bounding box center [449, 324] width 151 height 24
type input "Interior Overall"
drag, startPoint x: 351, startPoint y: 463, endPoint x: 344, endPoint y: 477, distance: 15.3
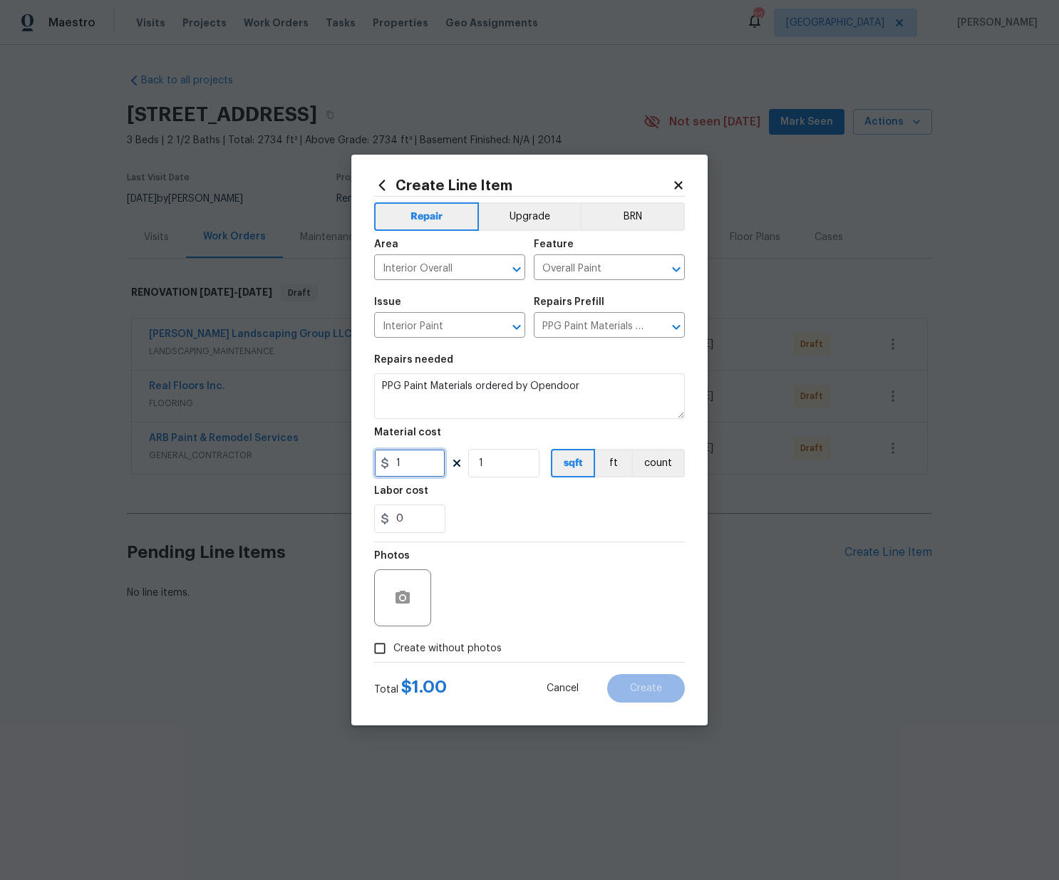
click at [338, 463] on div "Create Line Item Repair Upgrade BRN Area Interior Overall ​ Feature Overall Pai…" at bounding box center [529, 440] width 1059 height 880
paste input "579.16"
type input "579.16"
click at [460, 646] on span "Create without photos" at bounding box center [447, 648] width 108 height 15
click at [393, 646] on input "Create without photos" at bounding box center [379, 648] width 27 height 27
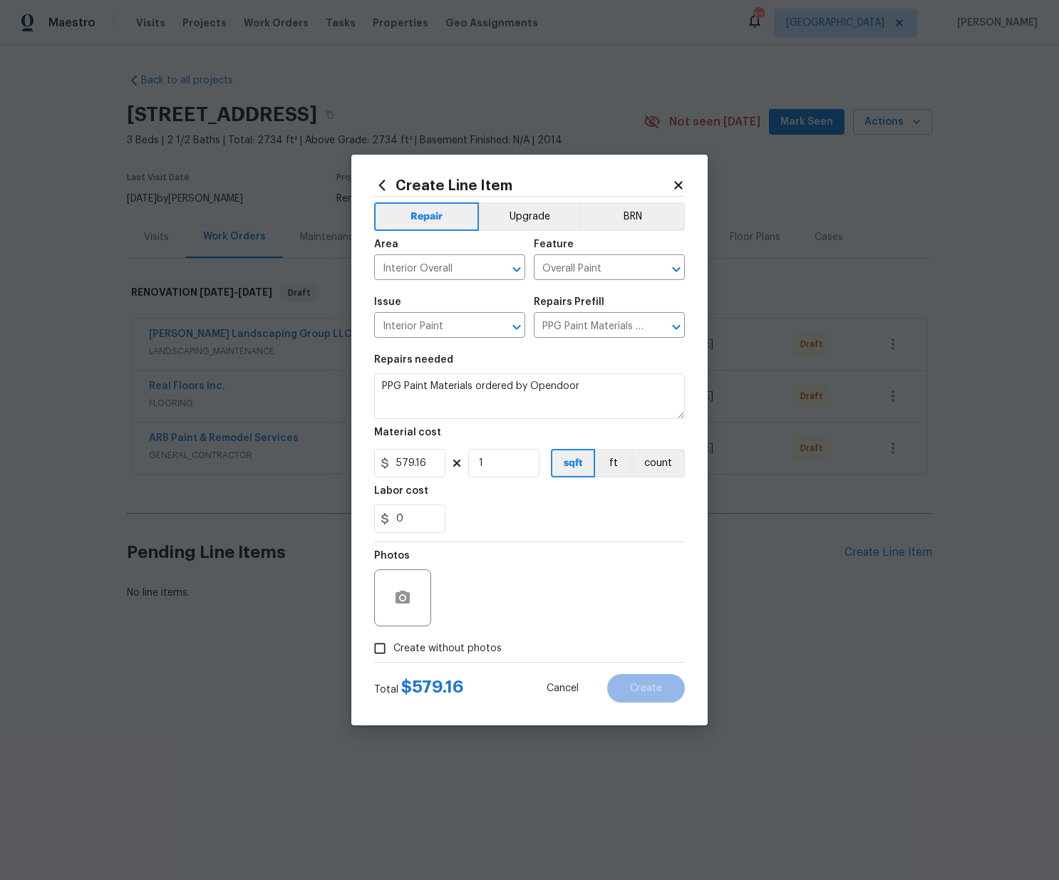
checkbox input "true"
click at [486, 613] on textarea at bounding box center [563, 597] width 242 height 57
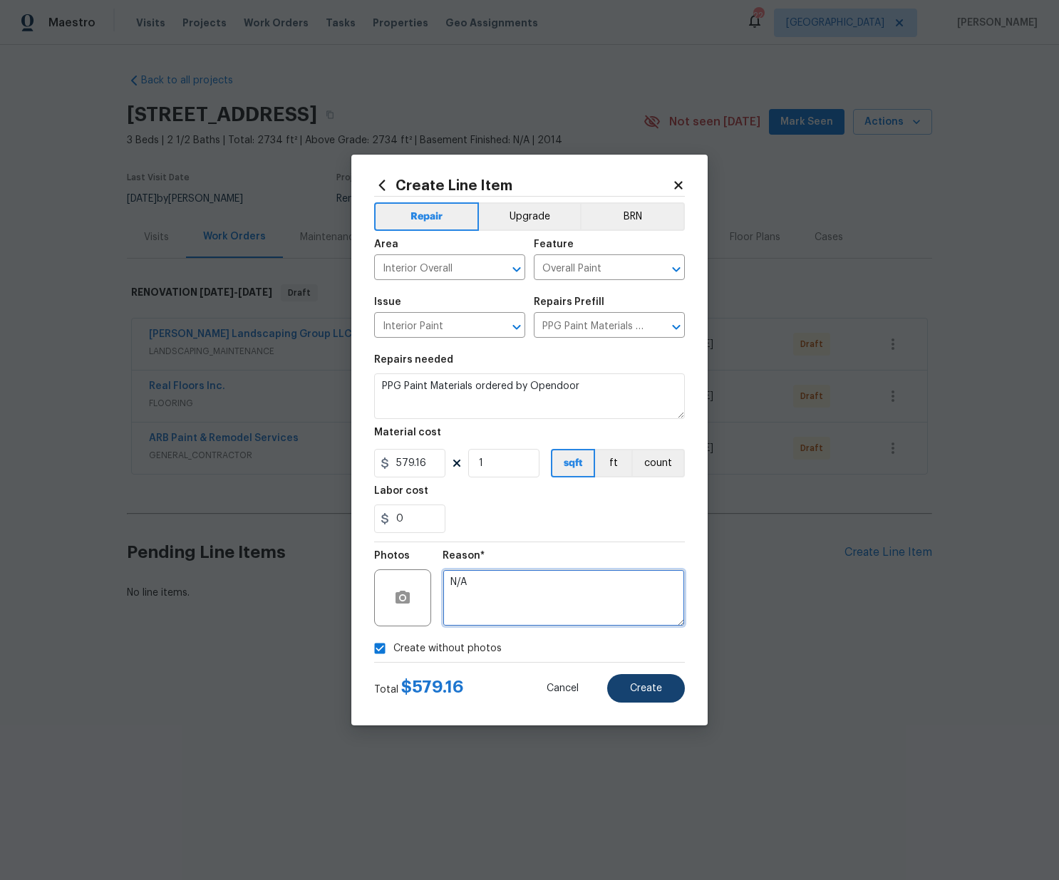
type textarea "N/A"
click at [654, 687] on span "Create" at bounding box center [646, 688] width 32 height 11
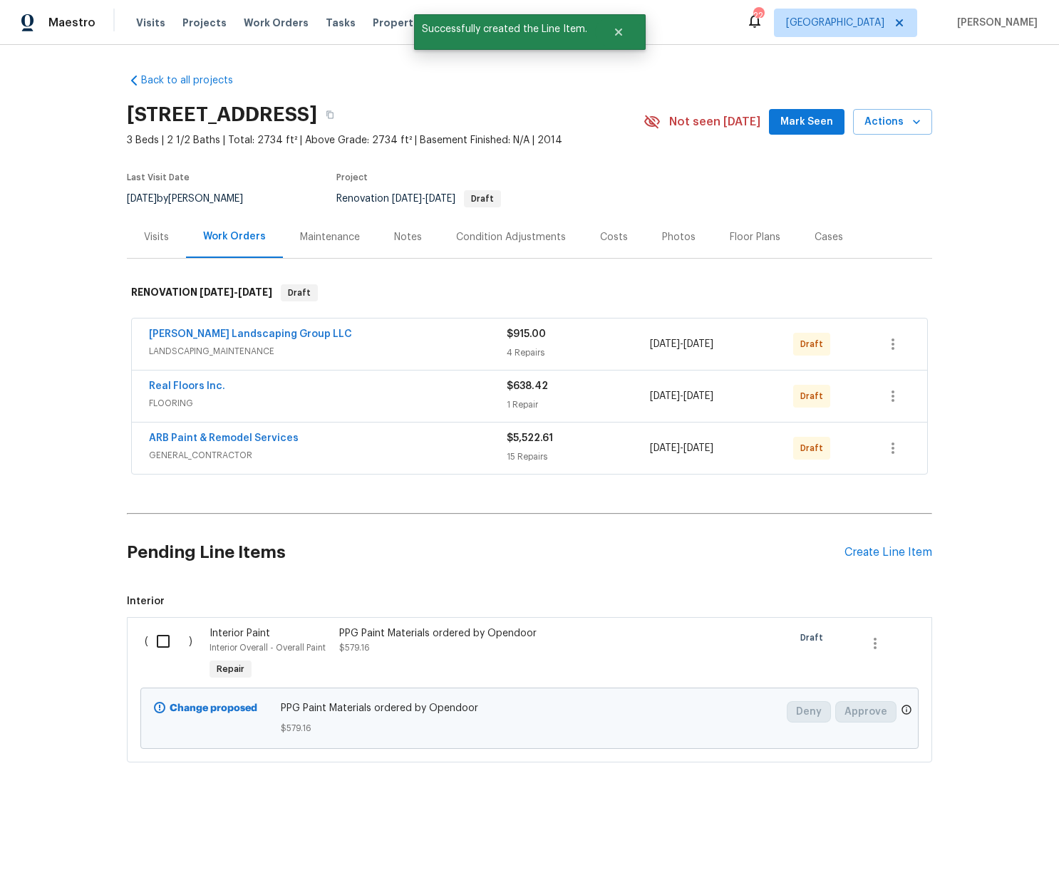
click at [156, 639] on input "checkbox" at bounding box center [168, 641] width 41 height 30
checkbox input "true"
click at [1002, 839] on span "Create Work Order" at bounding box center [977, 845] width 95 height 18
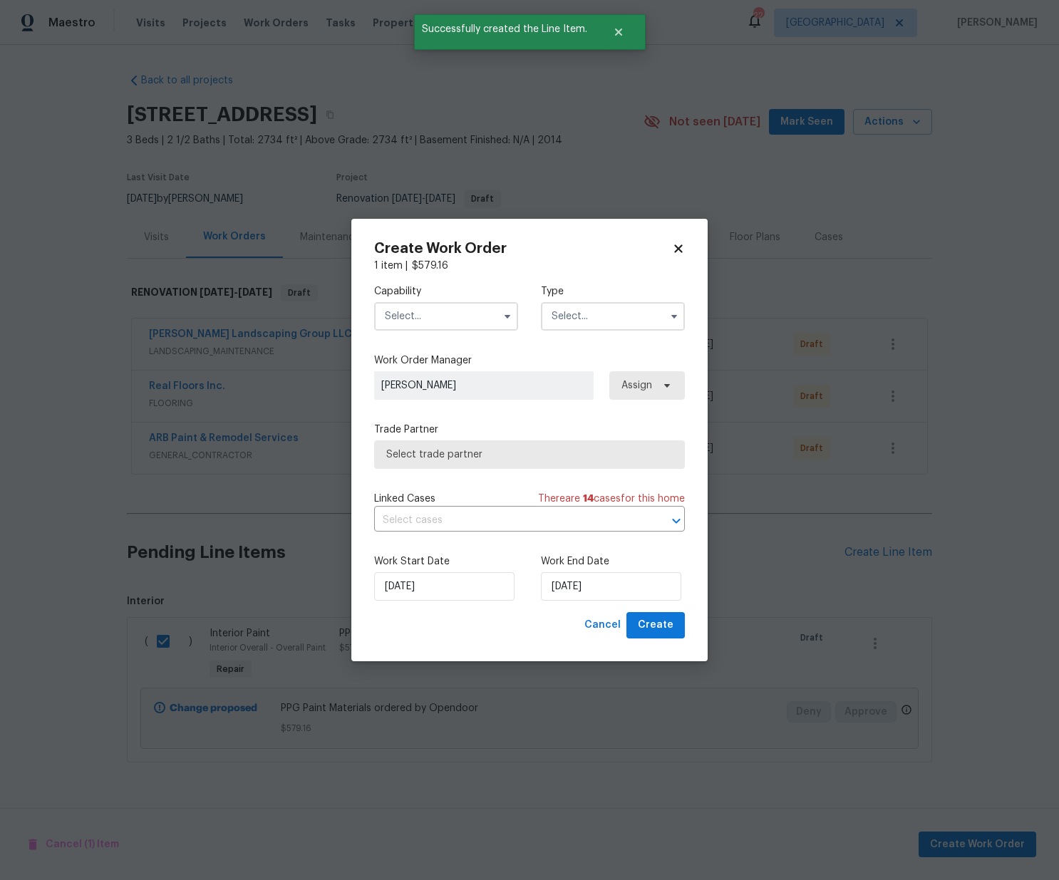
drag, startPoint x: 447, startPoint y: 341, endPoint x: 449, endPoint y: 323, distance: 17.2
click at [447, 336] on div "Capability Type" at bounding box center [529, 307] width 311 height 69
drag, startPoint x: 449, startPoint y: 318, endPoint x: 451, endPoint y: 328, distance: 10.2
click at [450, 319] on input "text" at bounding box center [446, 316] width 144 height 28
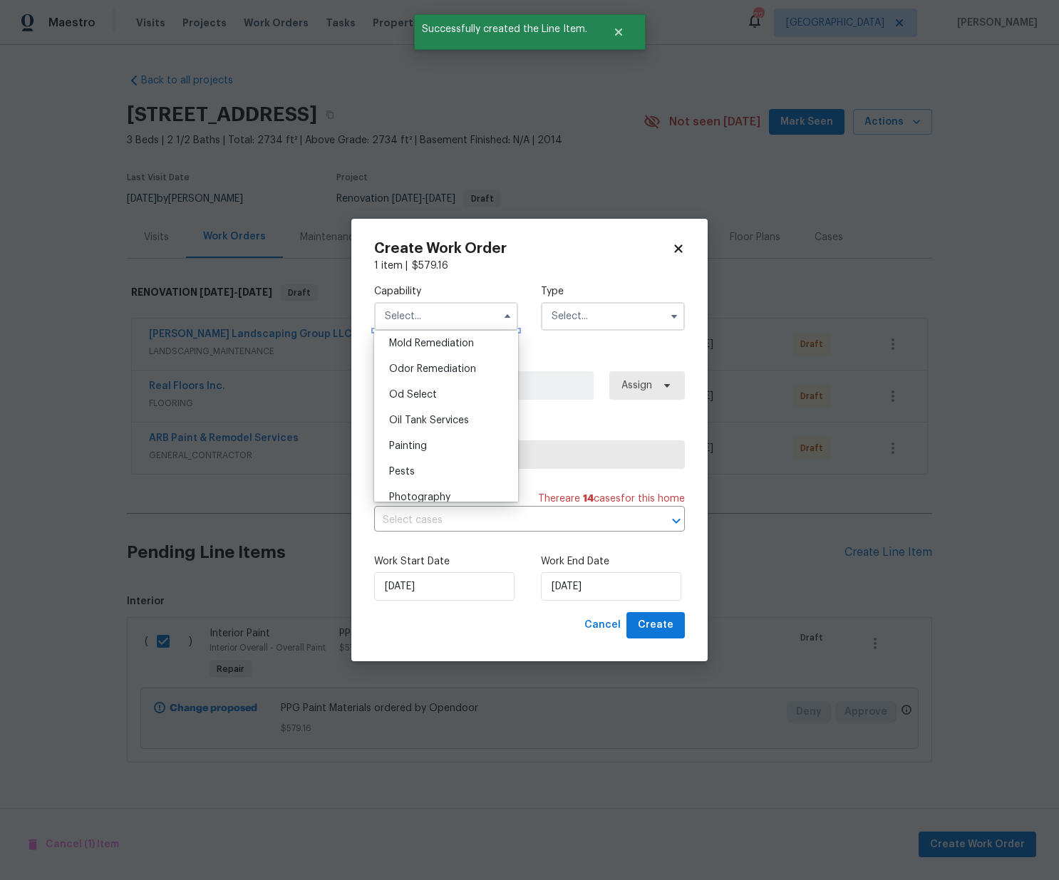
scroll to position [1097, 0]
click at [452, 441] on div "Painting" at bounding box center [446, 446] width 137 height 26
type input "Painting"
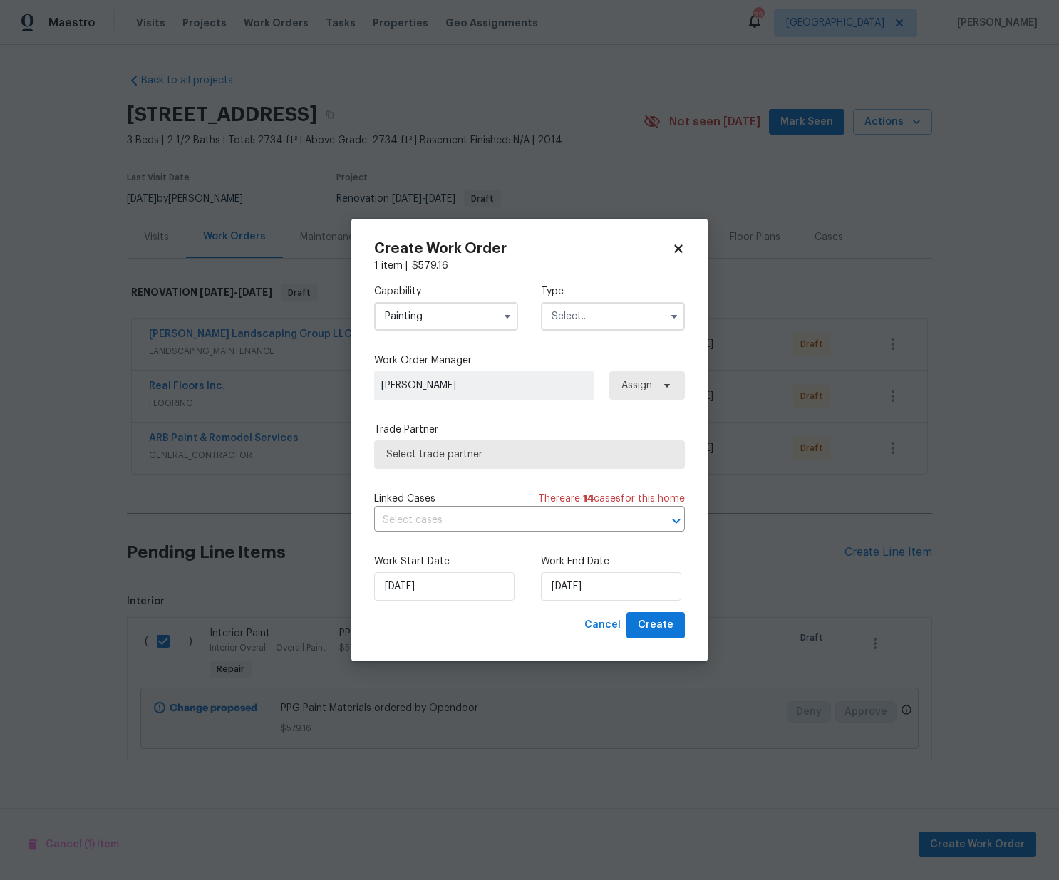
drag, startPoint x: 628, startPoint y: 311, endPoint x: 624, endPoint y: 317, distance: 7.7
click at [628, 311] on input "text" at bounding box center [613, 316] width 144 height 28
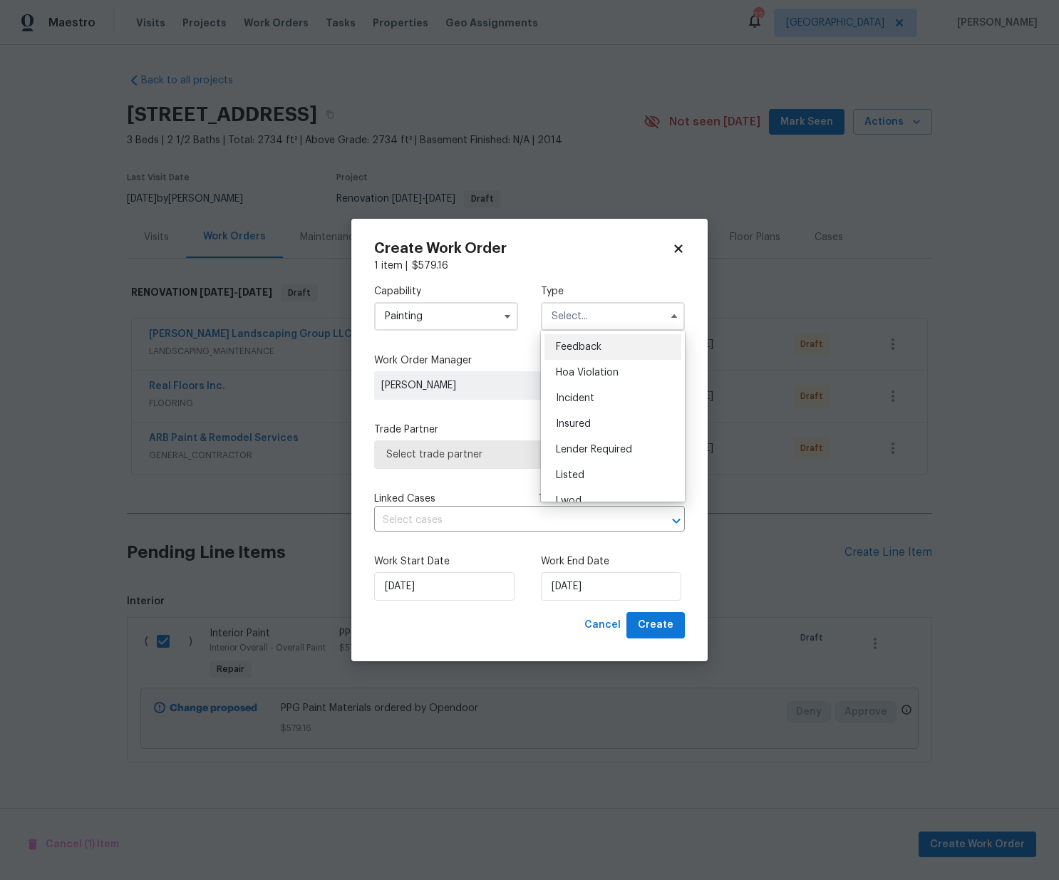
scroll to position [170, 0]
click at [595, 405] on span "Renovation" at bounding box center [582, 408] width 53 height 10
type input "Renovation"
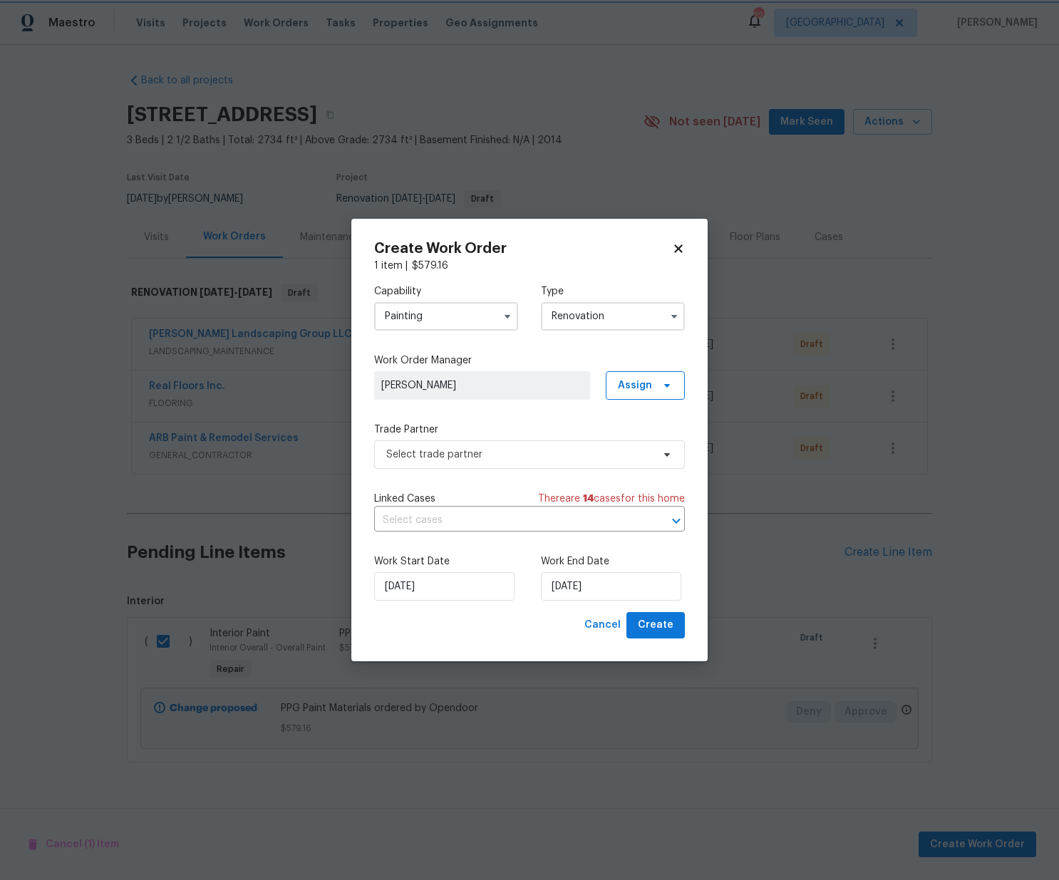
scroll to position [0, 0]
click at [651, 384] on span "Assign" at bounding box center [635, 385] width 34 height 14
drag, startPoint x: 639, startPoint y: 447, endPoint x: 603, endPoint y: 459, distance: 37.4
click at [638, 447] on div "Assign to me" at bounding box center [647, 446] width 62 height 14
click at [535, 465] on span "Select trade partner" at bounding box center [529, 454] width 311 height 28
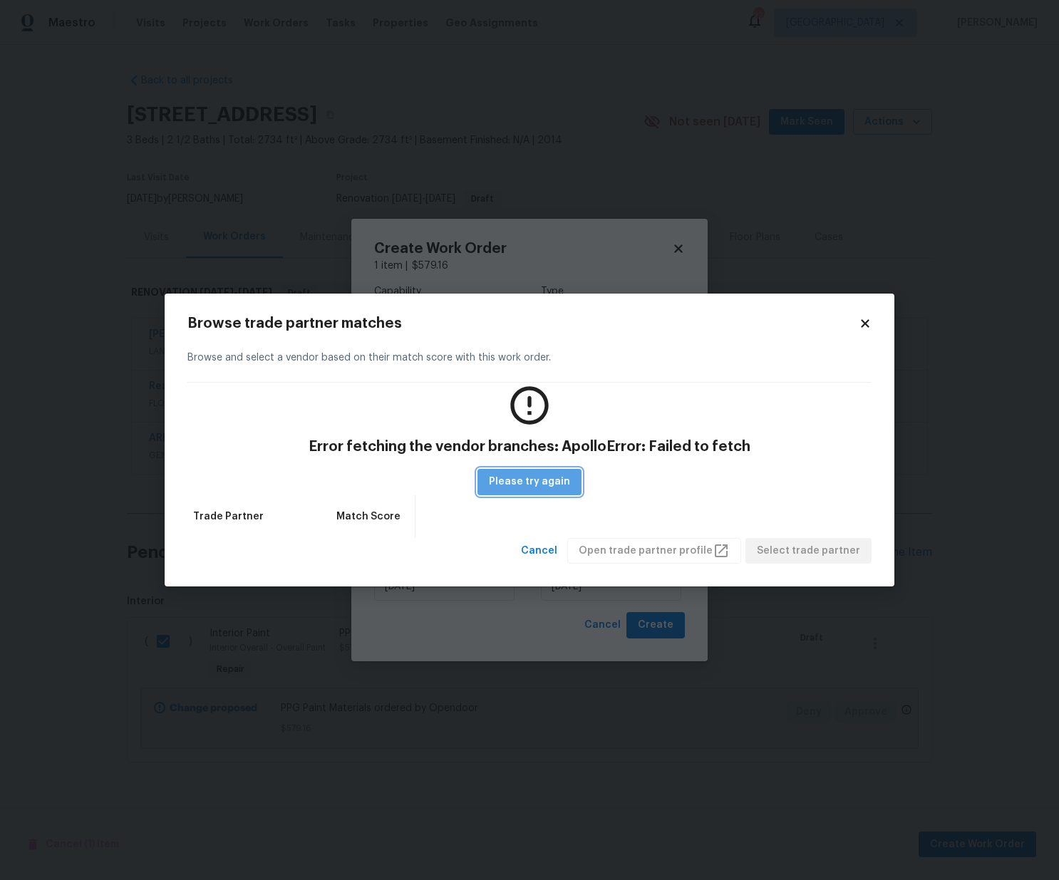
click at [549, 483] on span "Please try again" at bounding box center [529, 482] width 81 height 18
click at [554, 545] on span "Cancel" at bounding box center [539, 551] width 36 height 18
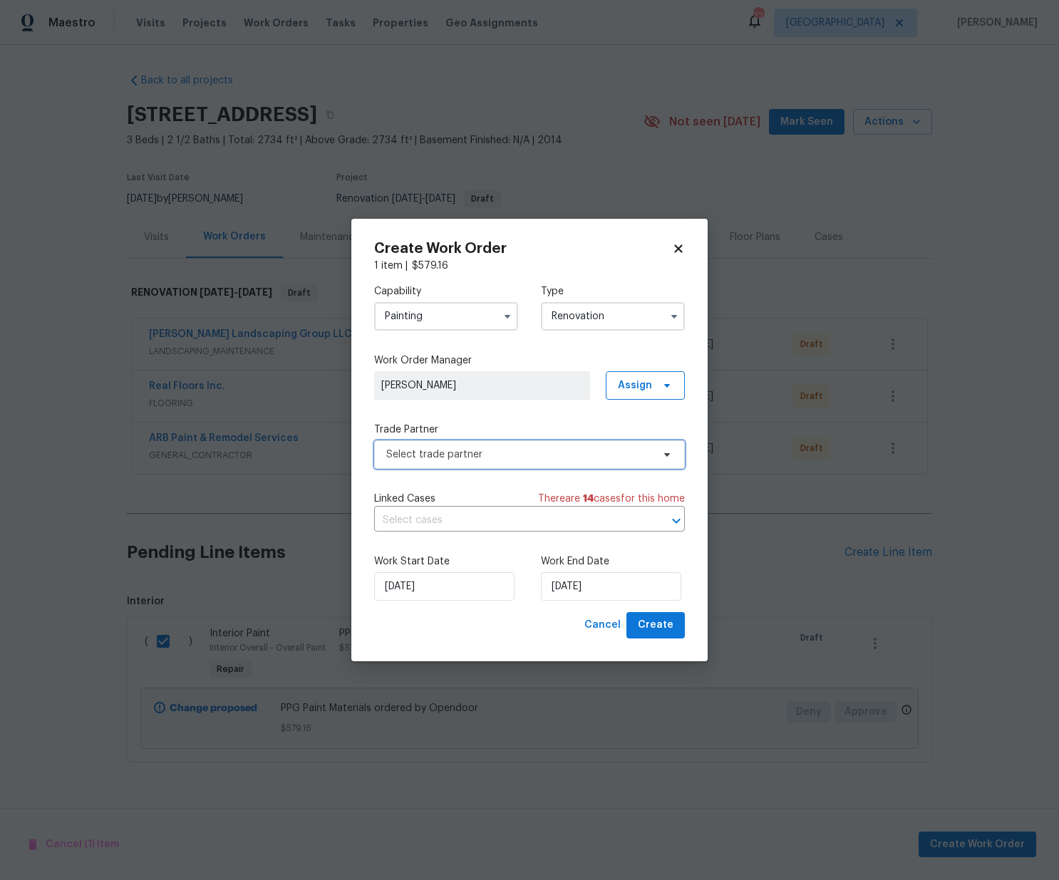
click at [626, 460] on span "Select trade partner" at bounding box center [519, 454] width 266 height 14
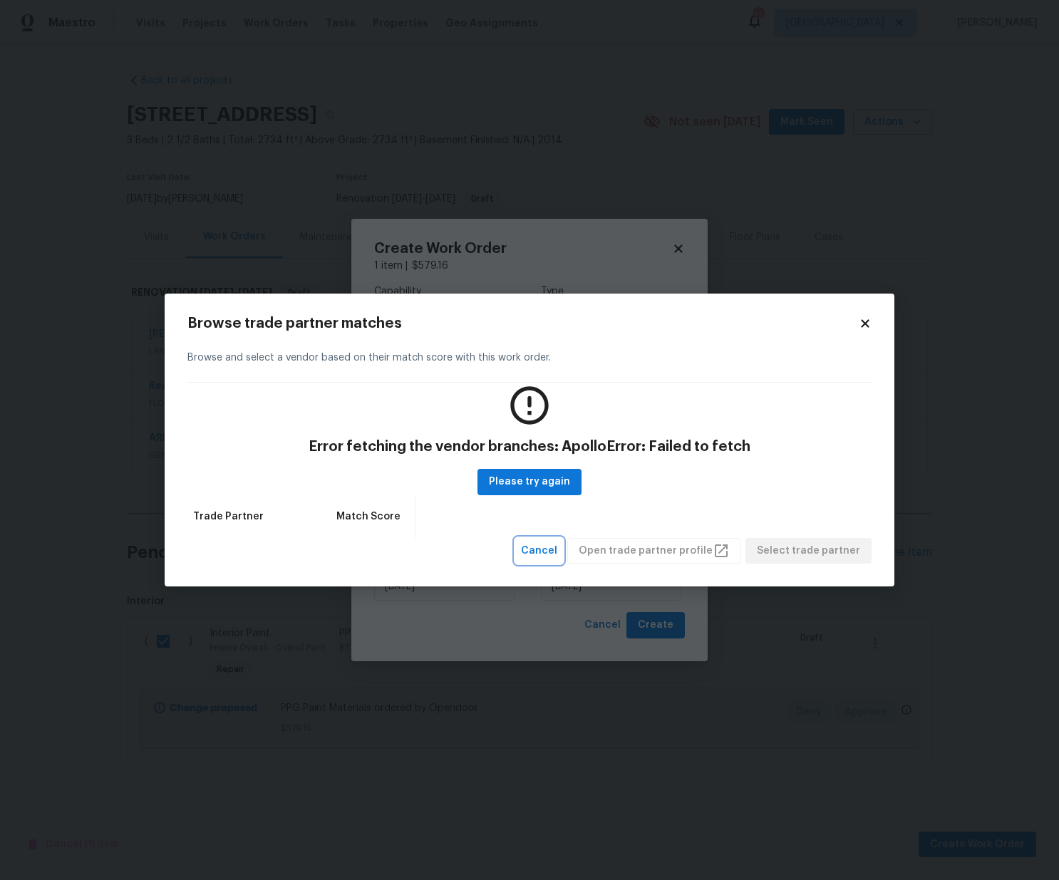
click at [557, 541] on button "Cancel" at bounding box center [539, 551] width 48 height 26
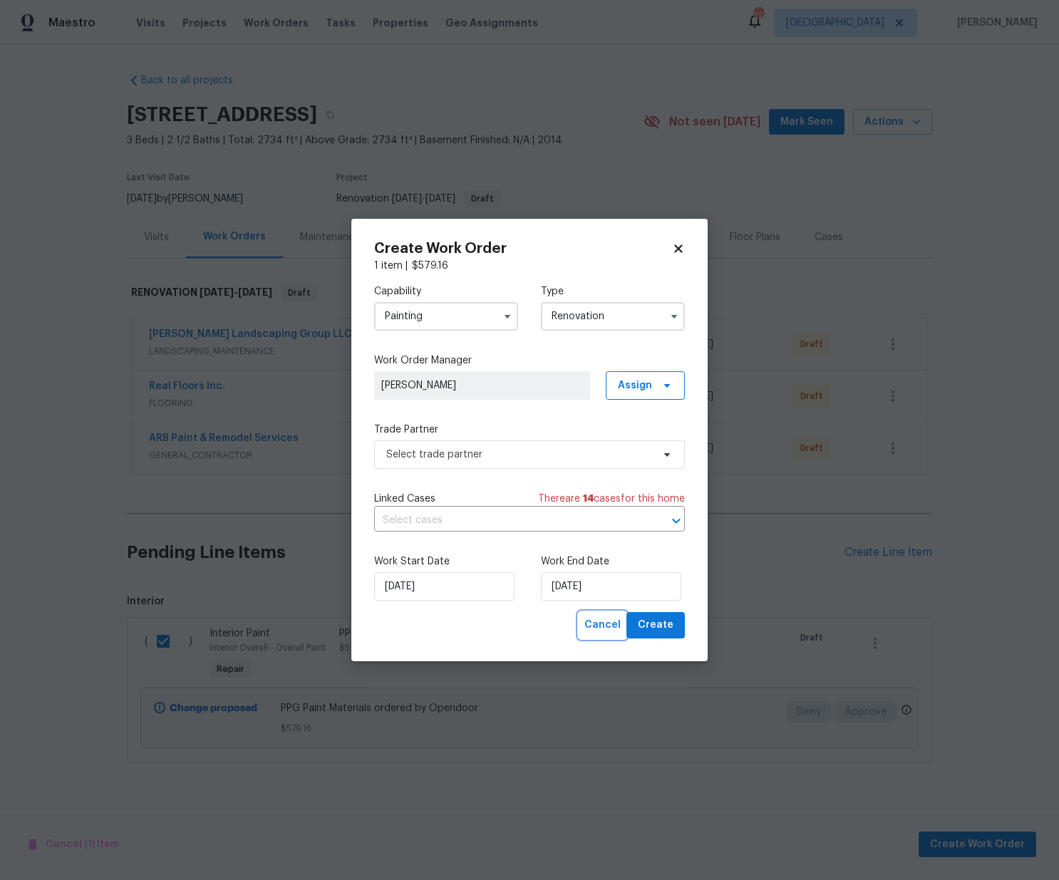
click at [609, 623] on span "Cancel" at bounding box center [602, 625] width 36 height 18
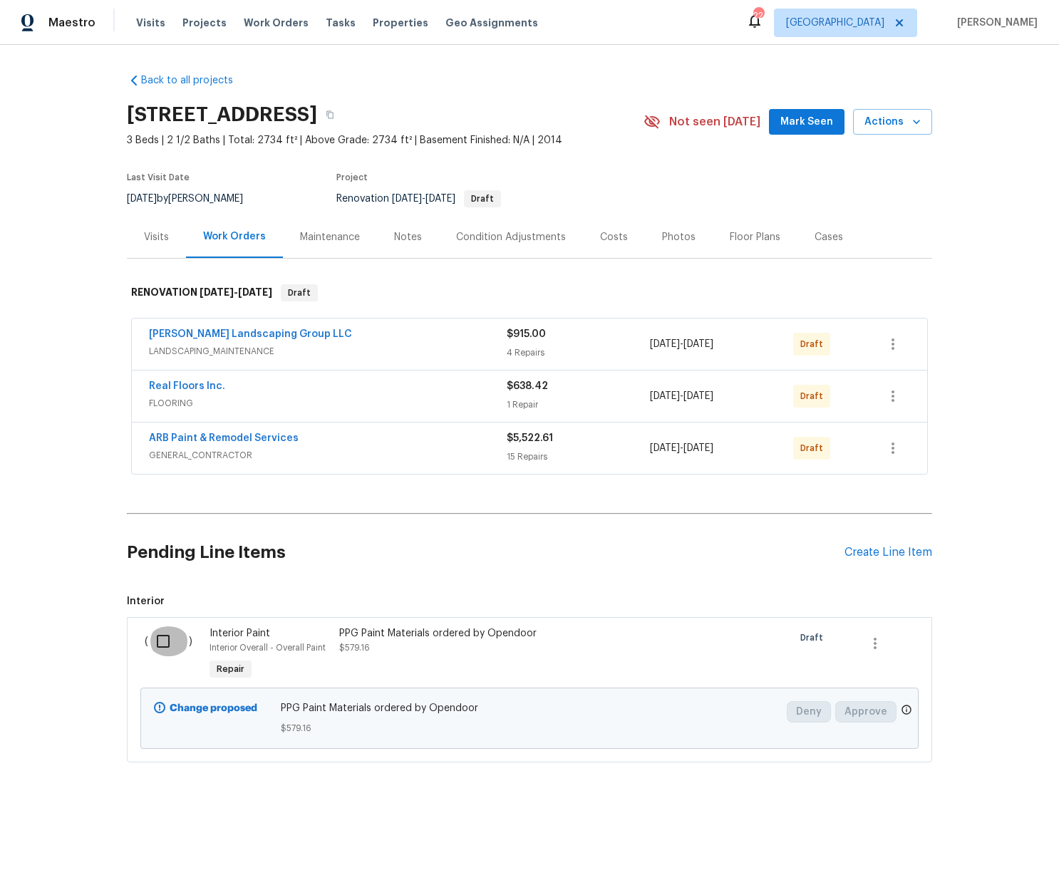
click at [166, 641] on input "checkbox" at bounding box center [168, 641] width 41 height 30
checkbox input "true"
click at [958, 840] on span "Create Work Order" at bounding box center [977, 845] width 95 height 18
click at [165, 645] on input "checkbox" at bounding box center [168, 641] width 41 height 30
checkbox input "true"
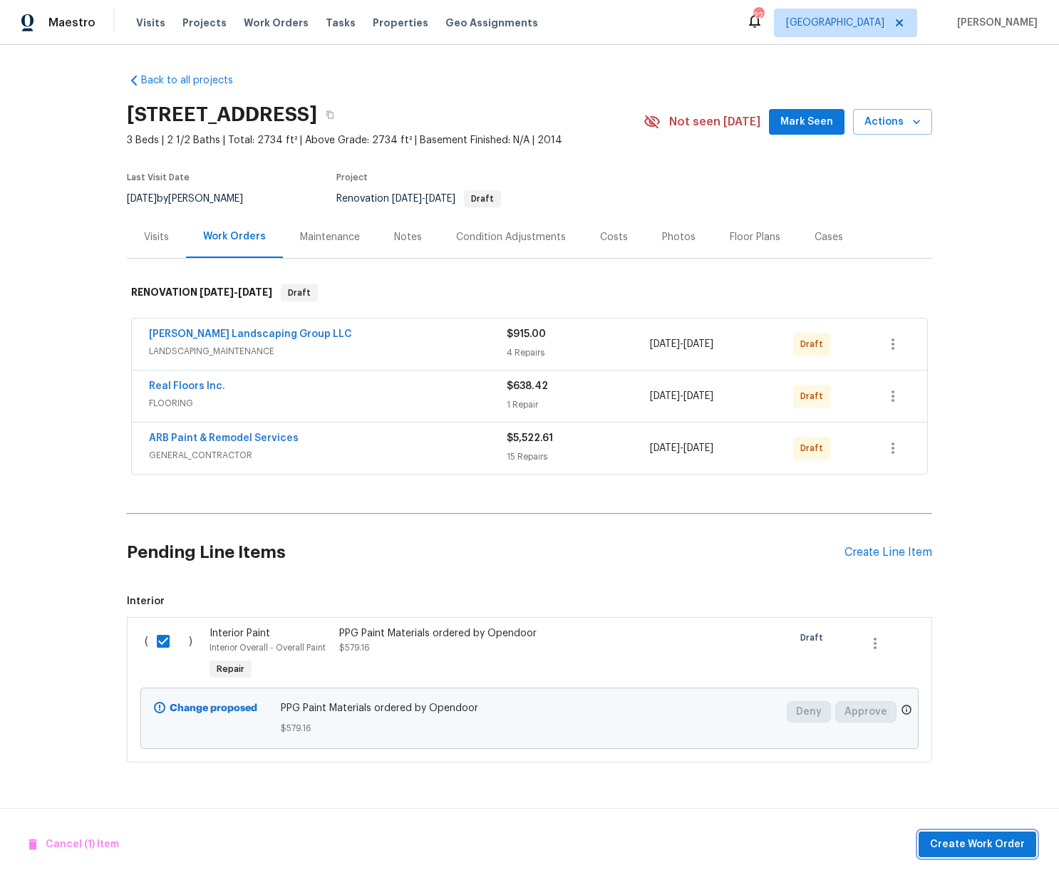
click at [1005, 837] on span "Create Work Order" at bounding box center [977, 845] width 95 height 18
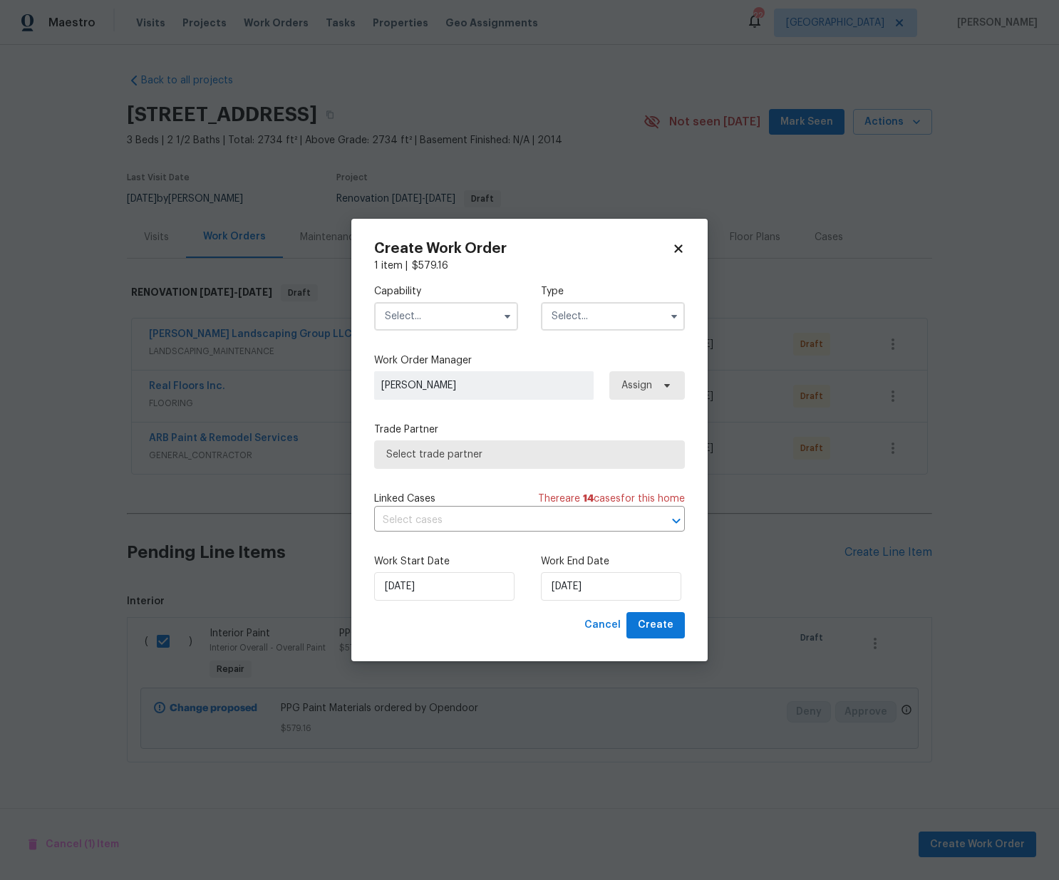
click at [442, 323] on input "text" at bounding box center [446, 316] width 144 height 28
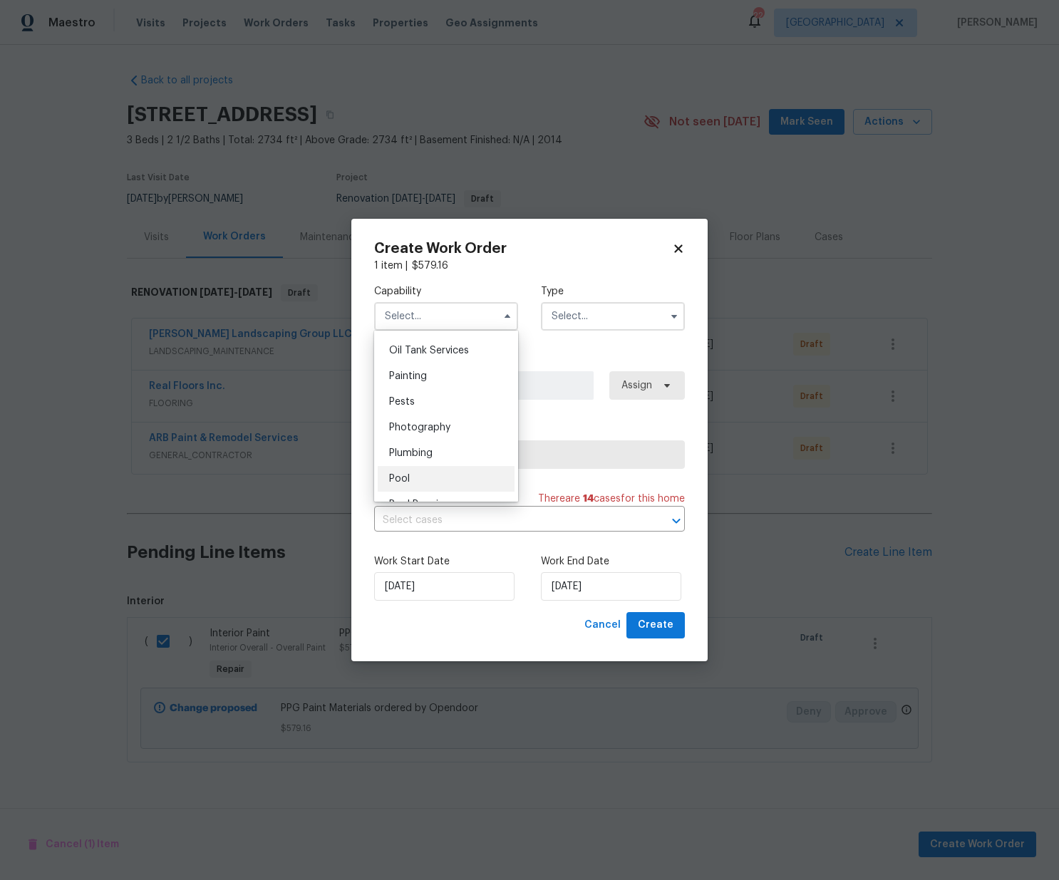
scroll to position [1195, 0]
drag, startPoint x: 439, startPoint y: 359, endPoint x: 450, endPoint y: 356, distance: 11.1
click at [439, 359] on div "Painting" at bounding box center [446, 349] width 137 height 26
type input "Painting"
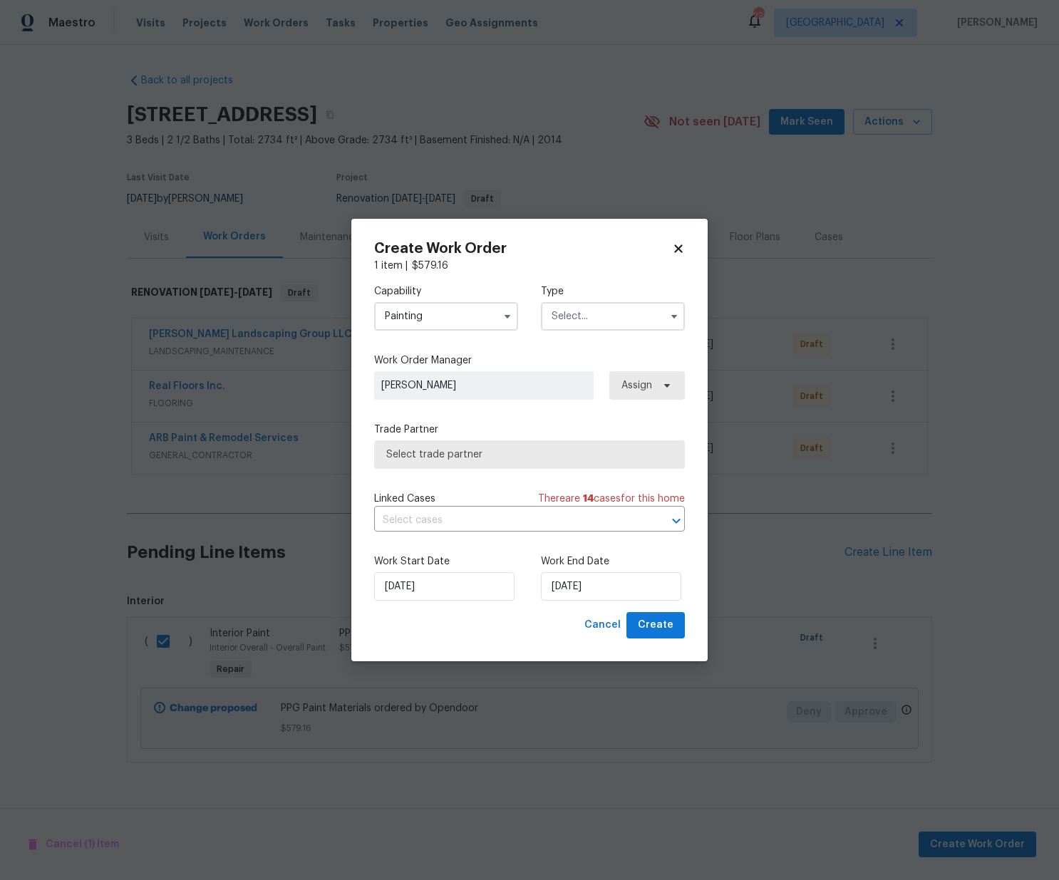
click at [598, 301] on div "Type" at bounding box center [613, 307] width 144 height 46
click at [597, 308] on input "text" at bounding box center [613, 316] width 144 height 28
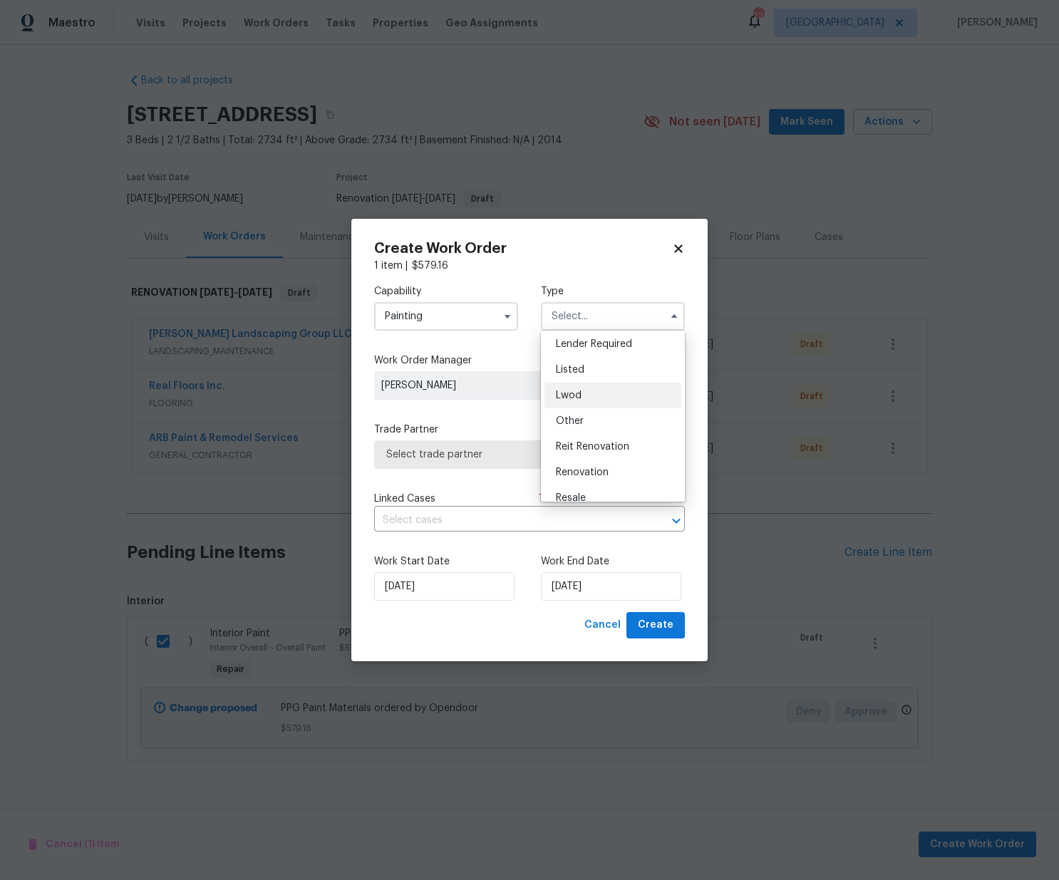
scroll to position [170, 0]
click at [601, 406] on span "Renovation" at bounding box center [582, 408] width 53 height 10
type input "Renovation"
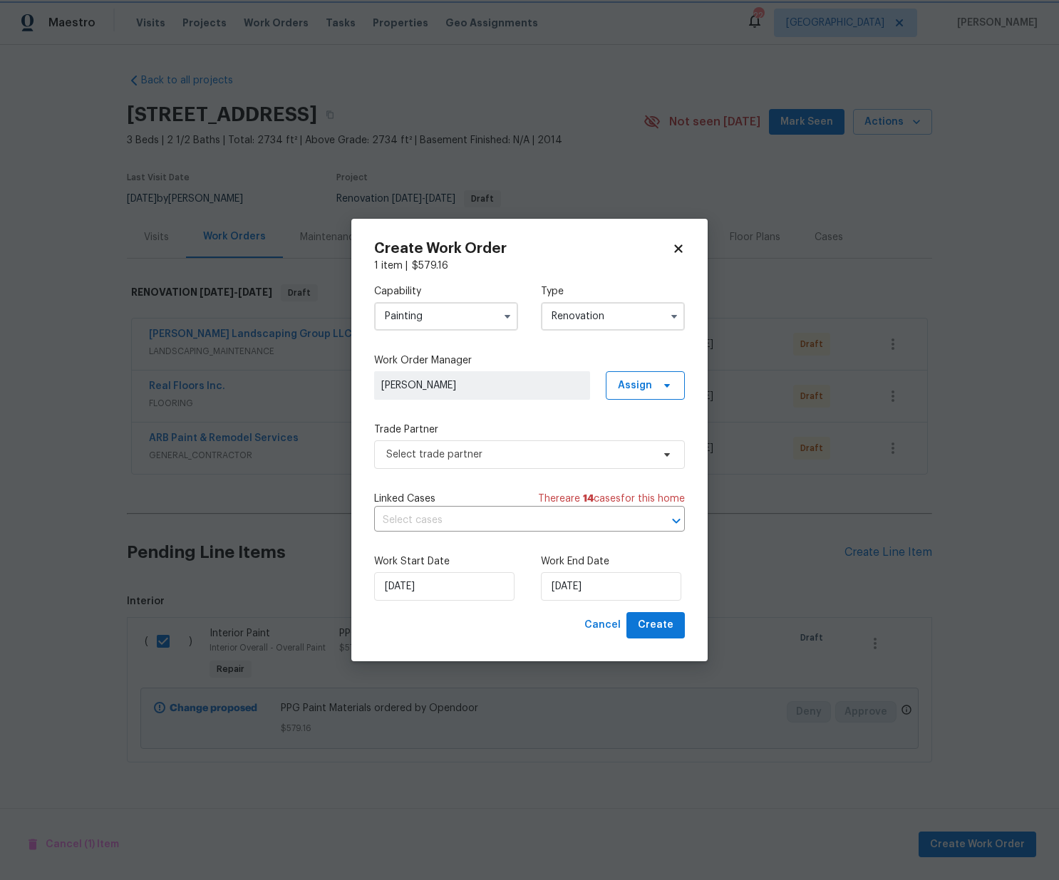
scroll to position [0, 0]
drag, startPoint x: 632, startPoint y: 385, endPoint x: 641, endPoint y: 393, distance: 12.1
click at [633, 386] on span "Assign" at bounding box center [635, 385] width 34 height 14
drag, startPoint x: 631, startPoint y: 441, endPoint x: 573, endPoint y: 458, distance: 60.9
click at [631, 441] on div "Assign to me" at bounding box center [647, 446] width 62 height 14
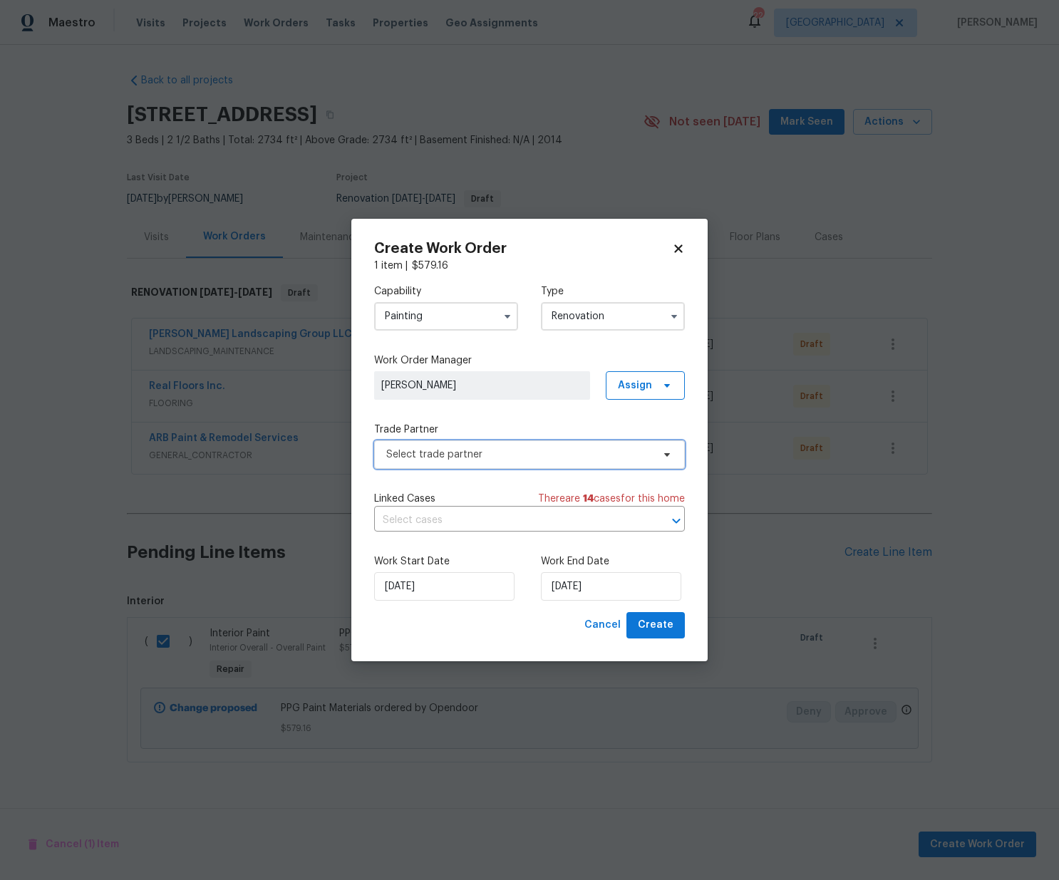
click at [509, 462] on span "Select trade partner" at bounding box center [529, 454] width 311 height 28
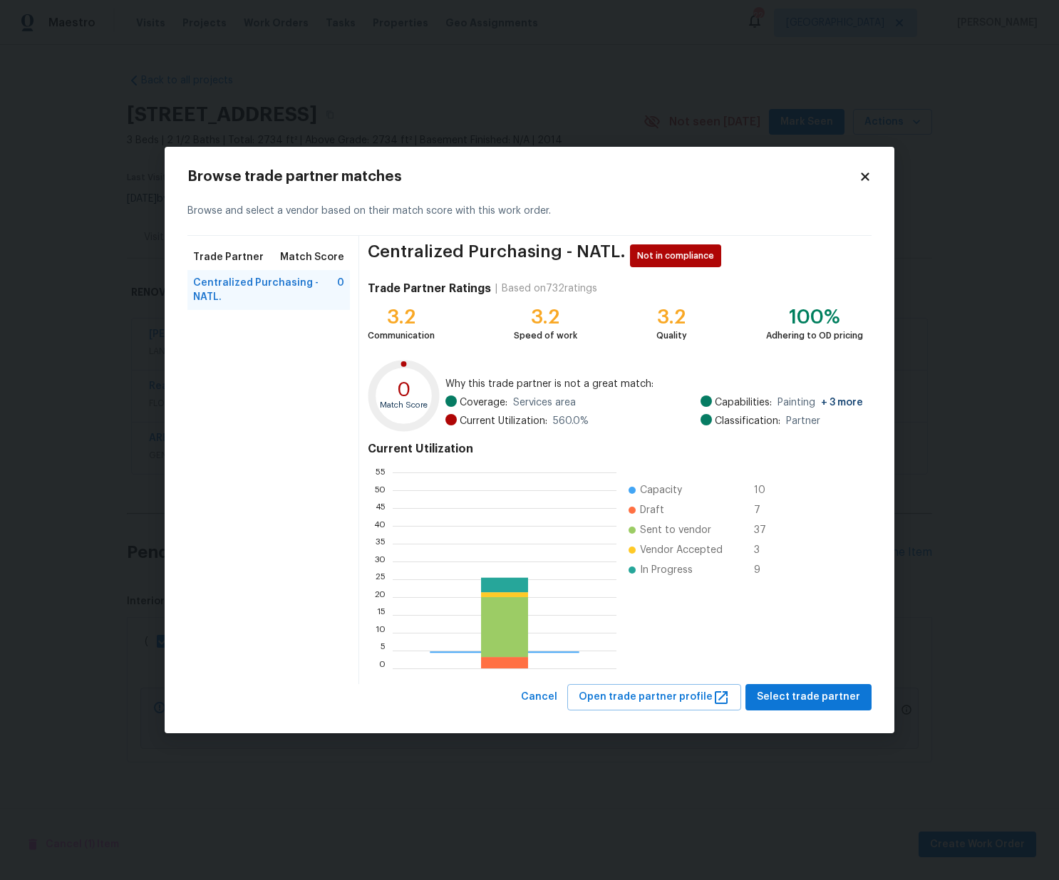
scroll to position [199, 224]
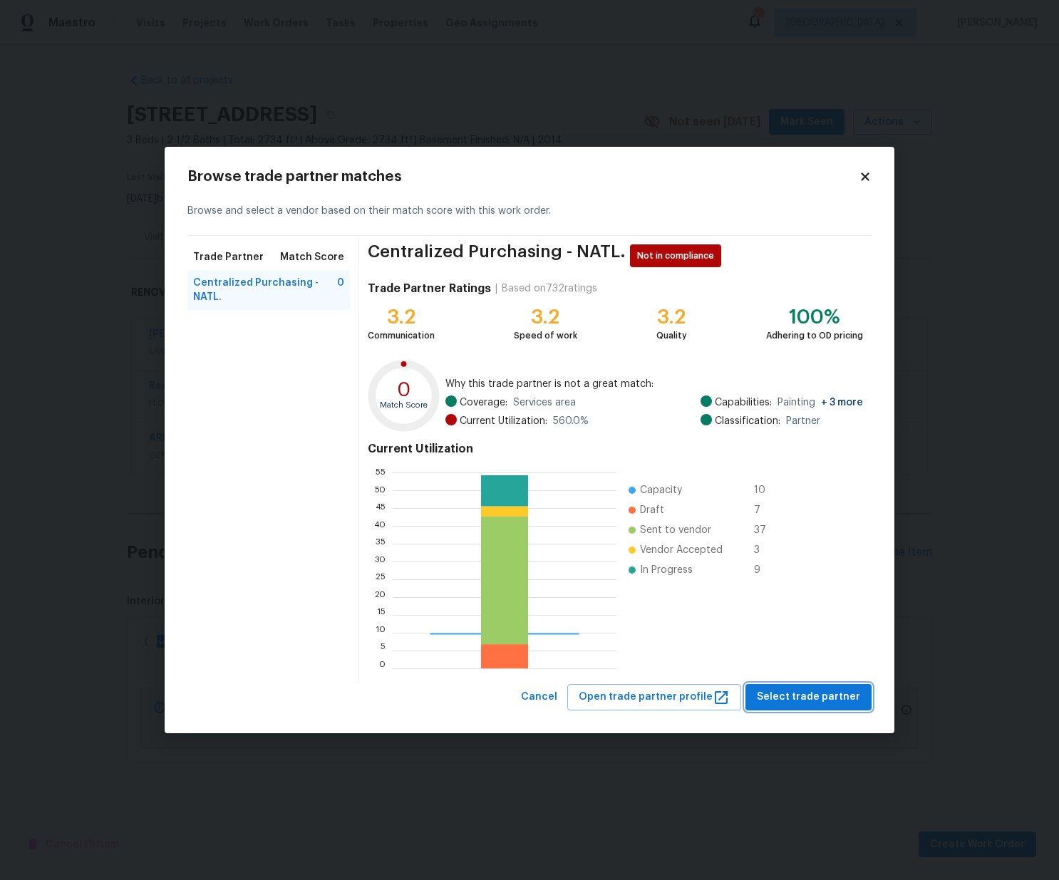
drag, startPoint x: 807, startPoint y: 690, endPoint x: 791, endPoint y: 681, distance: 18.2
click at [807, 690] on span "Select trade partner" at bounding box center [808, 697] width 103 height 18
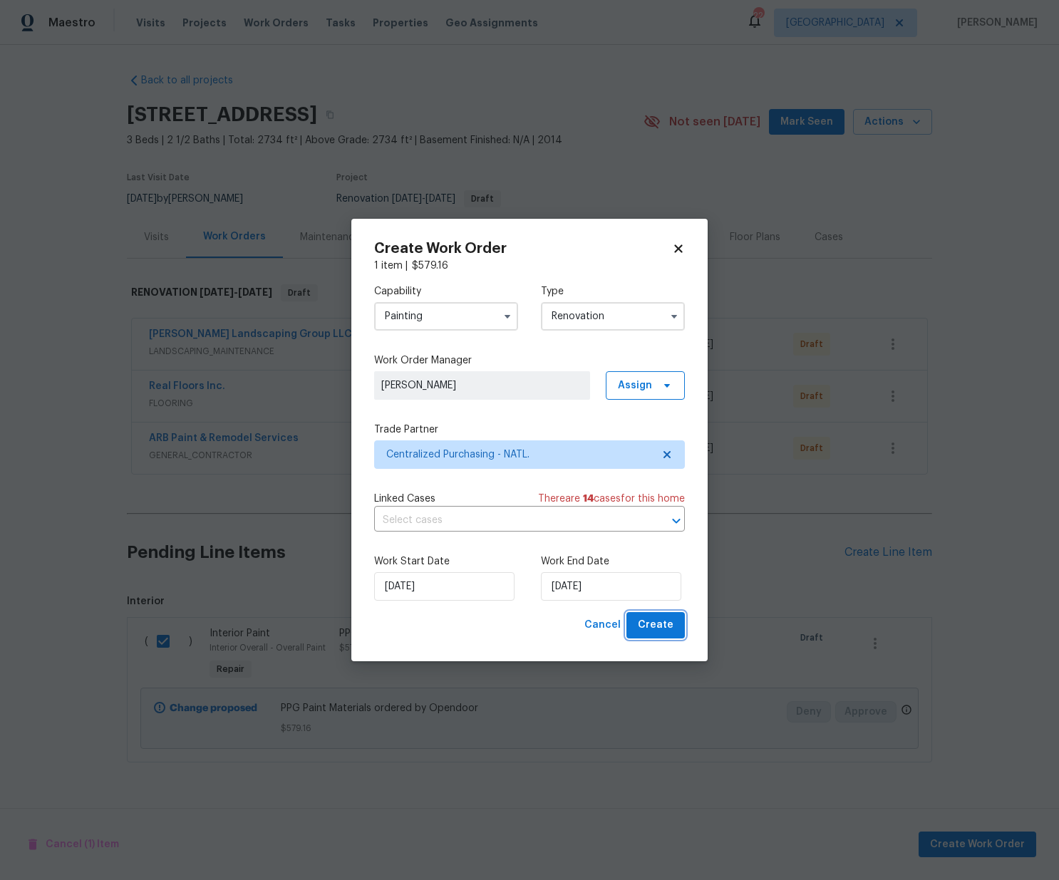
click at [655, 626] on span "Create" at bounding box center [656, 625] width 36 height 18
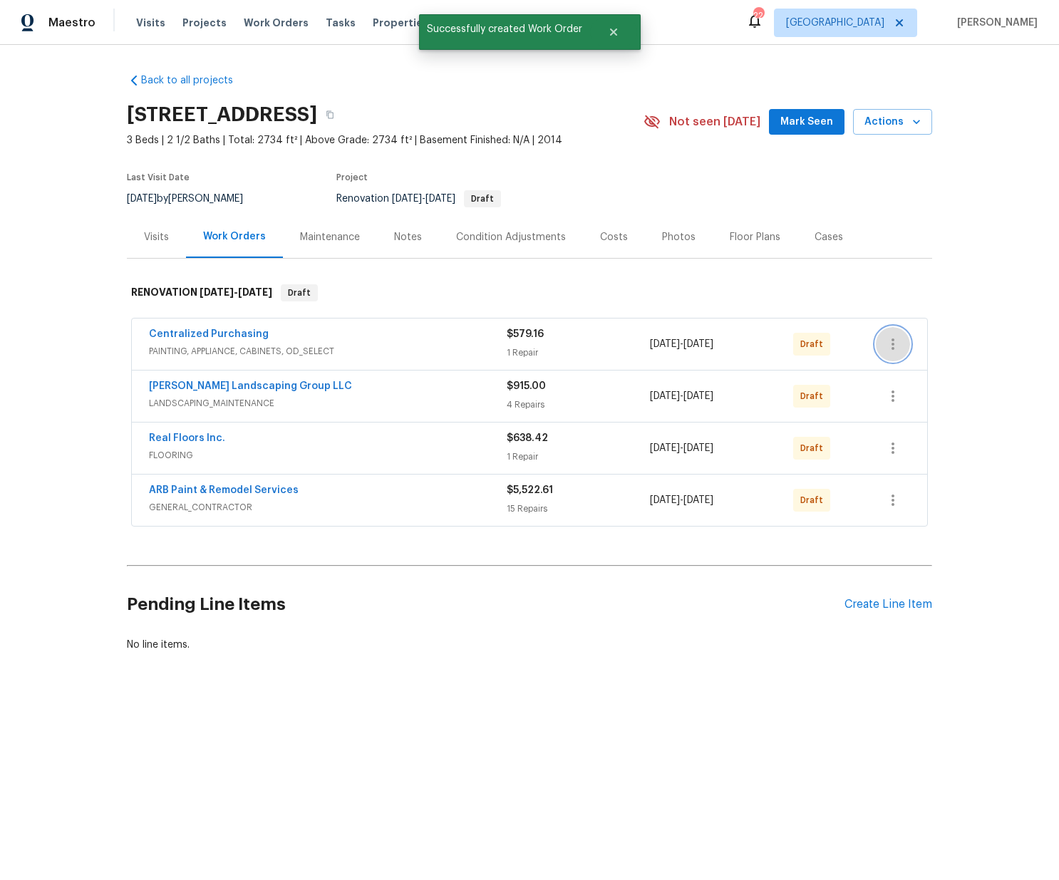
click at [901, 342] on icon "button" at bounding box center [892, 344] width 17 height 17
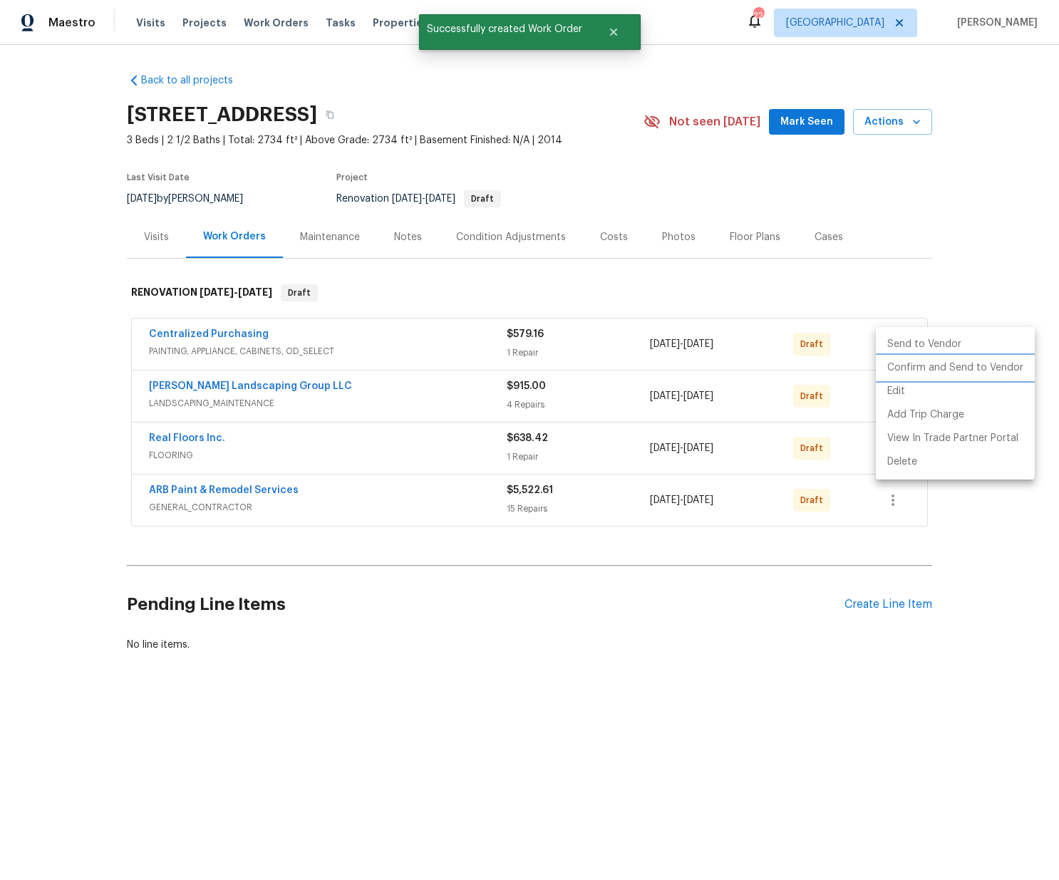
click at [901, 366] on li "Confirm and Send to Vendor" at bounding box center [955, 368] width 159 height 24
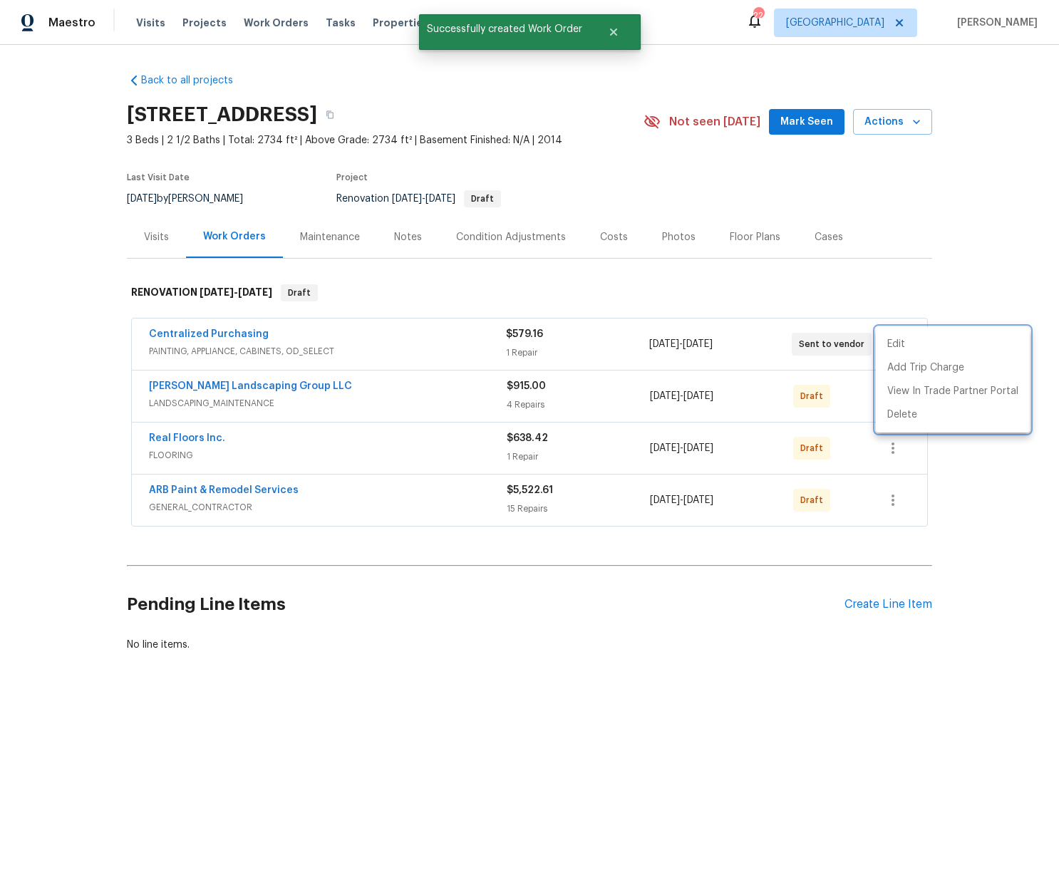
click at [256, 340] on div at bounding box center [529, 440] width 1059 height 880
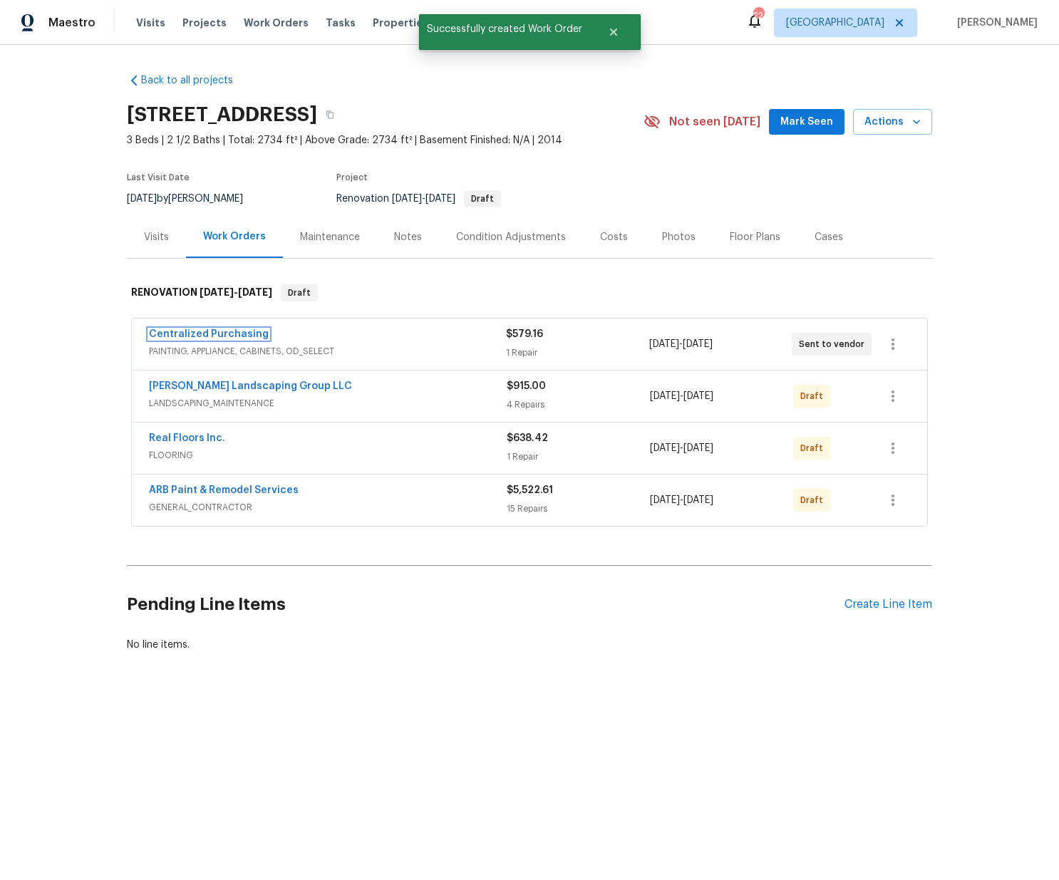
click at [217, 332] on link "Centralized Purchasing" at bounding box center [209, 334] width 120 height 10
